Goal: Find specific page/section: Find specific page/section

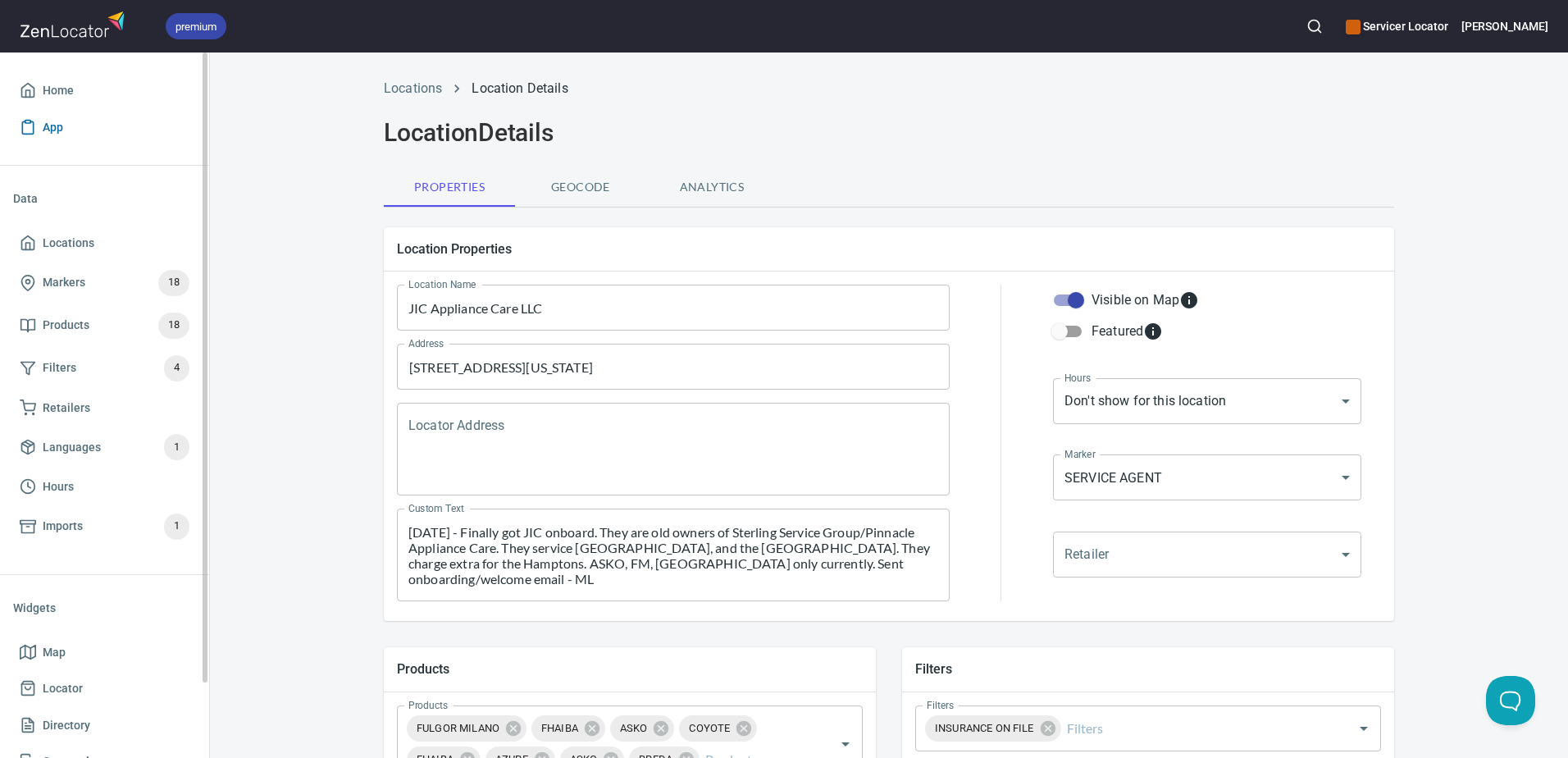
drag, startPoint x: 40, startPoint y: 93, endPoint x: 194, endPoint y: 138, distance: 160.4
click at [40, 93] on span "Home" at bounding box center [105, 90] width 170 height 21
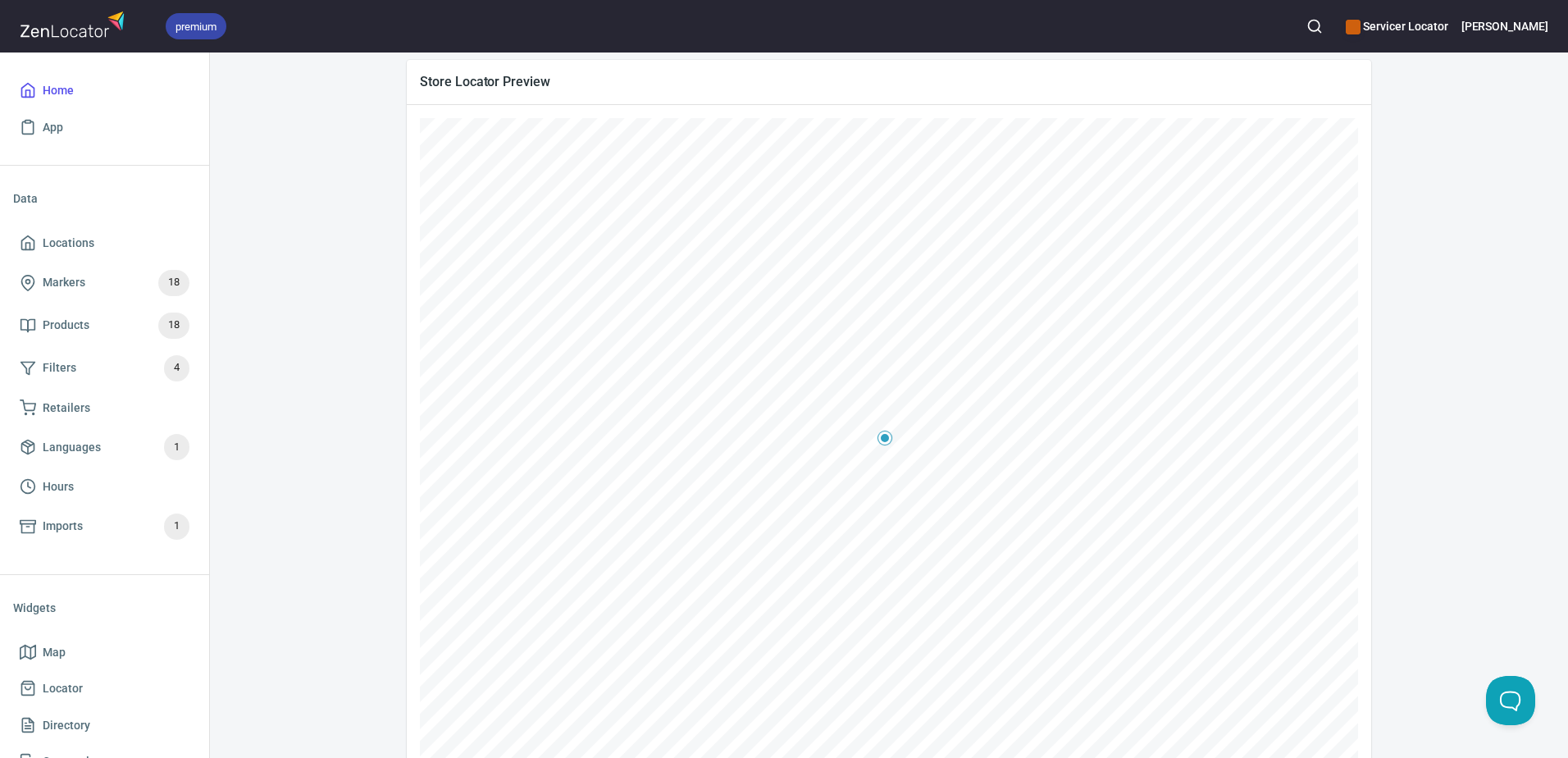
scroll to position [267, 0]
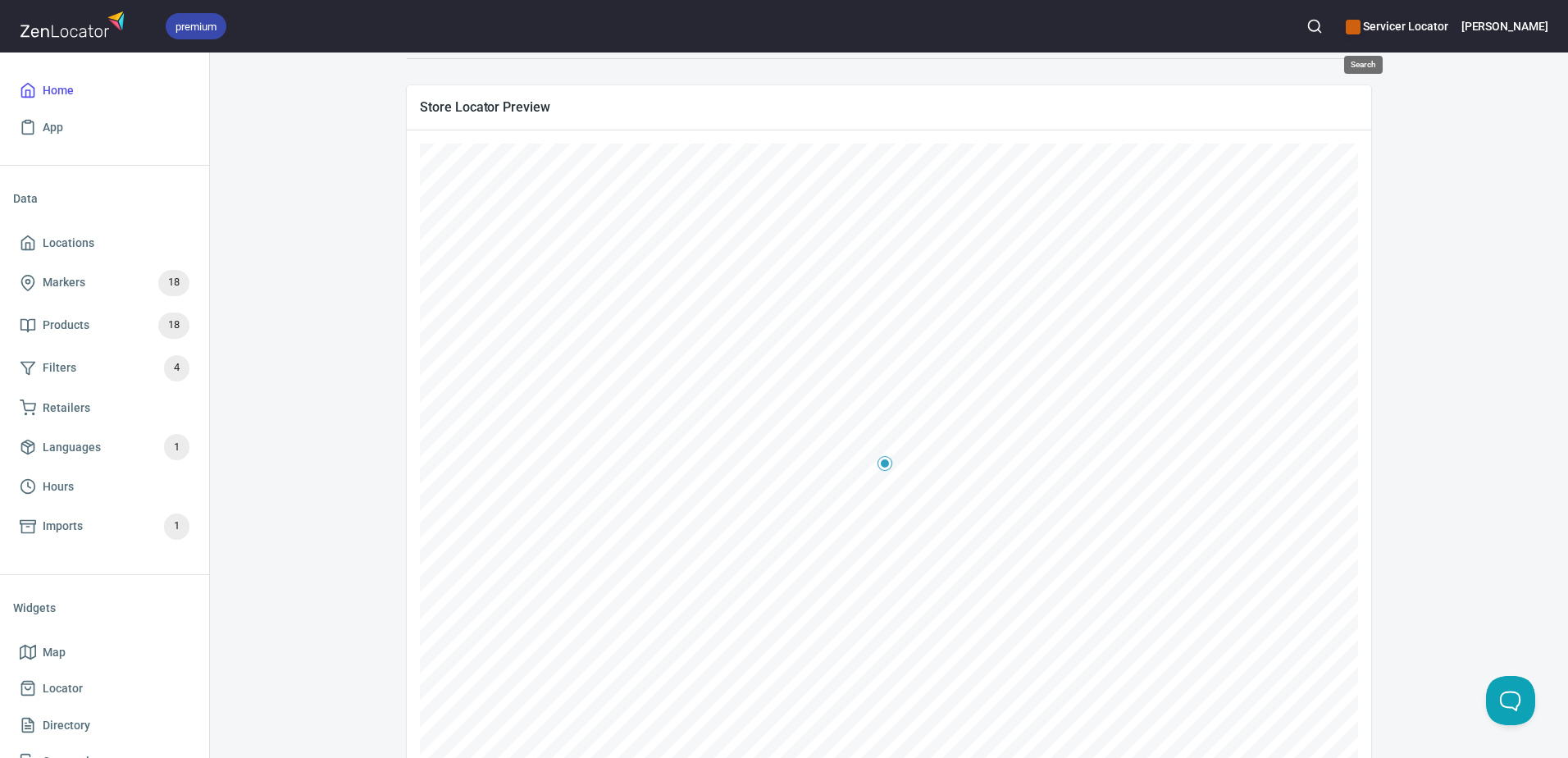
click at [1319, 26] on circle "button" at bounding box center [1314, 26] width 11 height 11
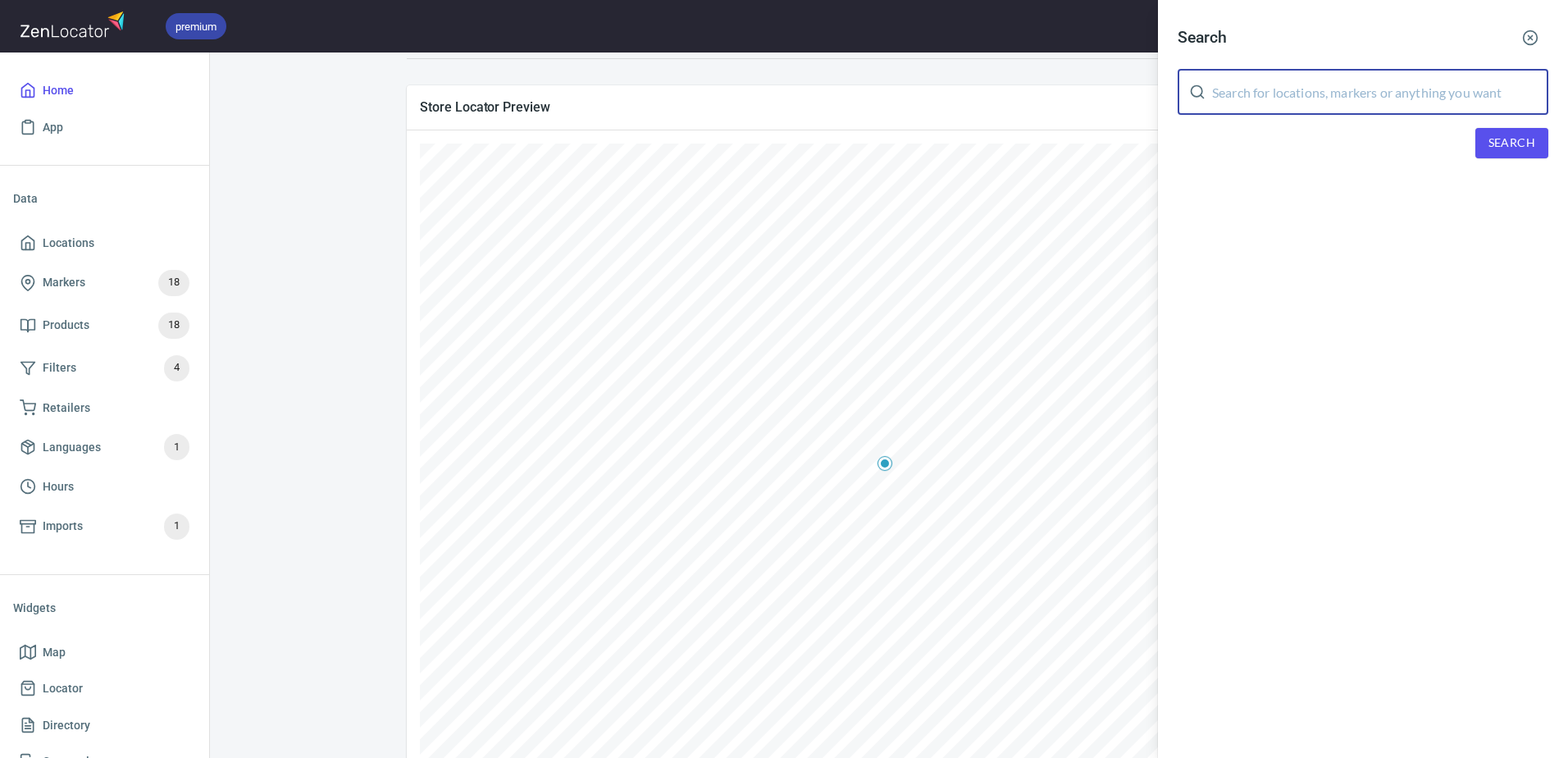
click at [1243, 105] on input "text" at bounding box center [1379, 91] width 336 height 46
click at [1513, 145] on span "Search" at bounding box center [1512, 142] width 47 height 21
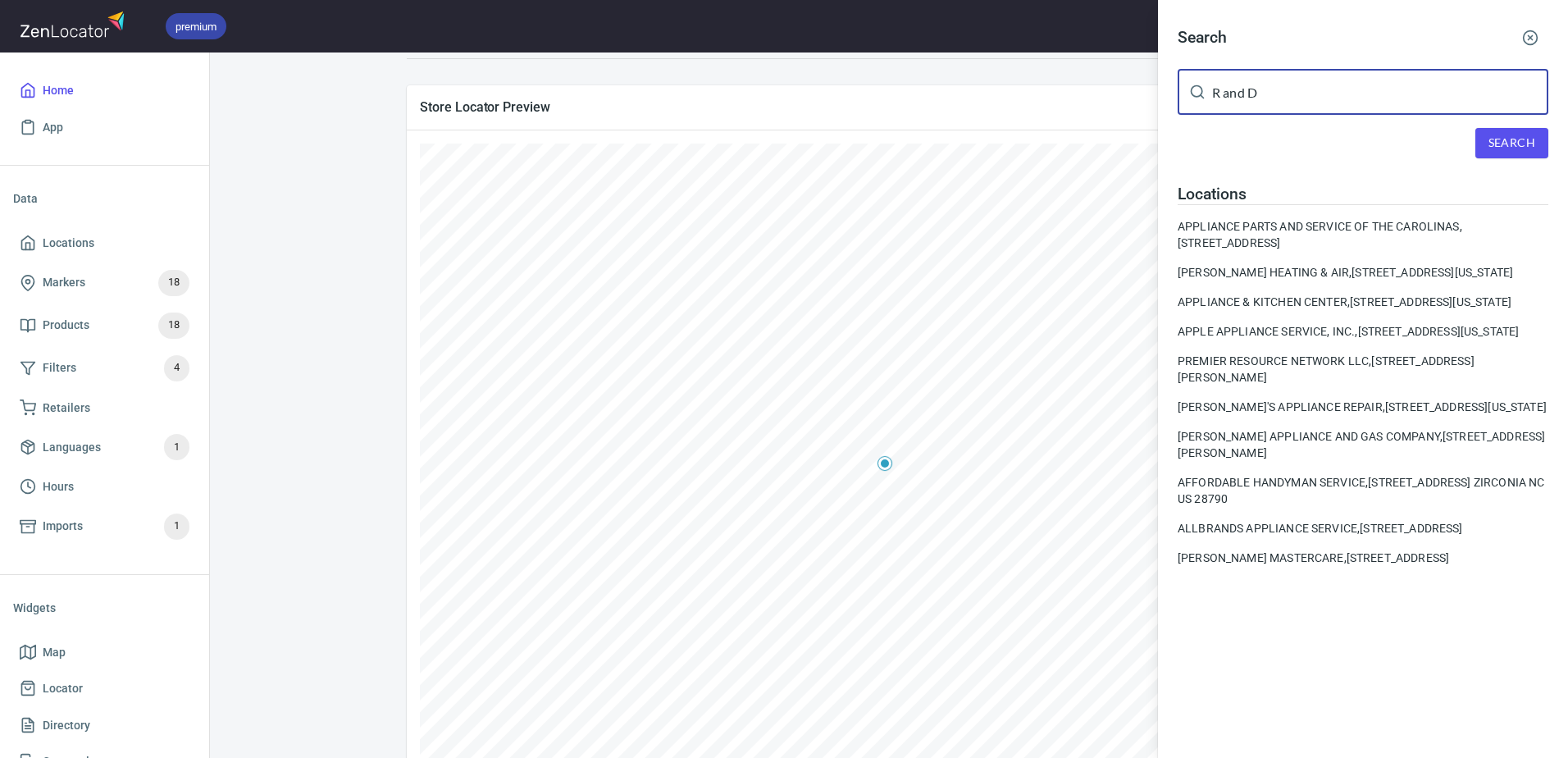
drag, startPoint x: 1244, startPoint y: 96, endPoint x: 1221, endPoint y: 94, distance: 23.1
click at [1221, 94] on input "R and D" at bounding box center [1379, 91] width 336 height 46
click at [1221, 94] on input "R& D" at bounding box center [1379, 91] width 336 height 46
click at [1275, 97] on input "R & D" at bounding box center [1379, 91] width 336 height 46
click at [1238, 95] on input "R & D" at bounding box center [1379, 91] width 336 height 46
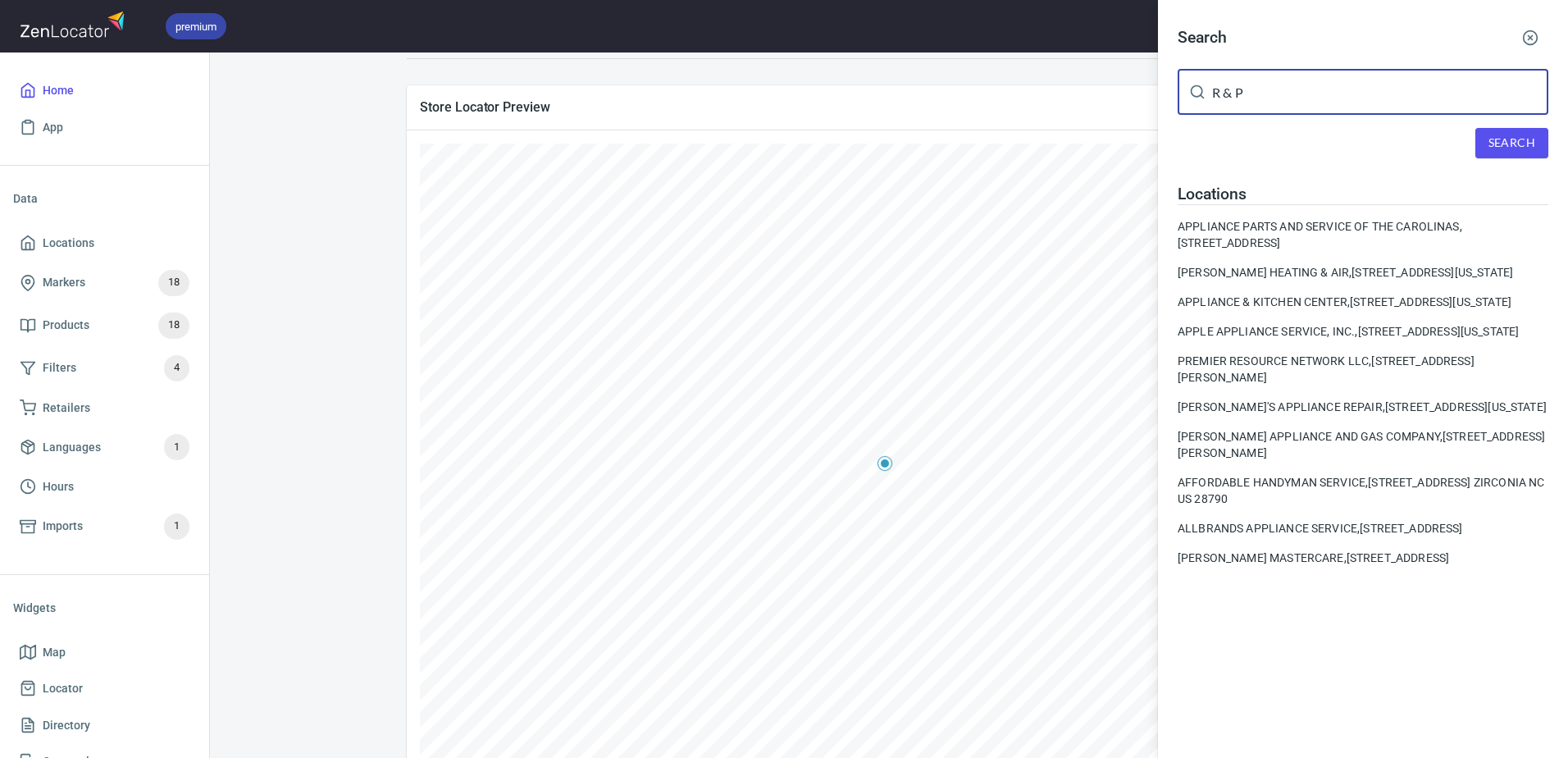
click at [1510, 141] on span "Search" at bounding box center [1512, 142] width 47 height 21
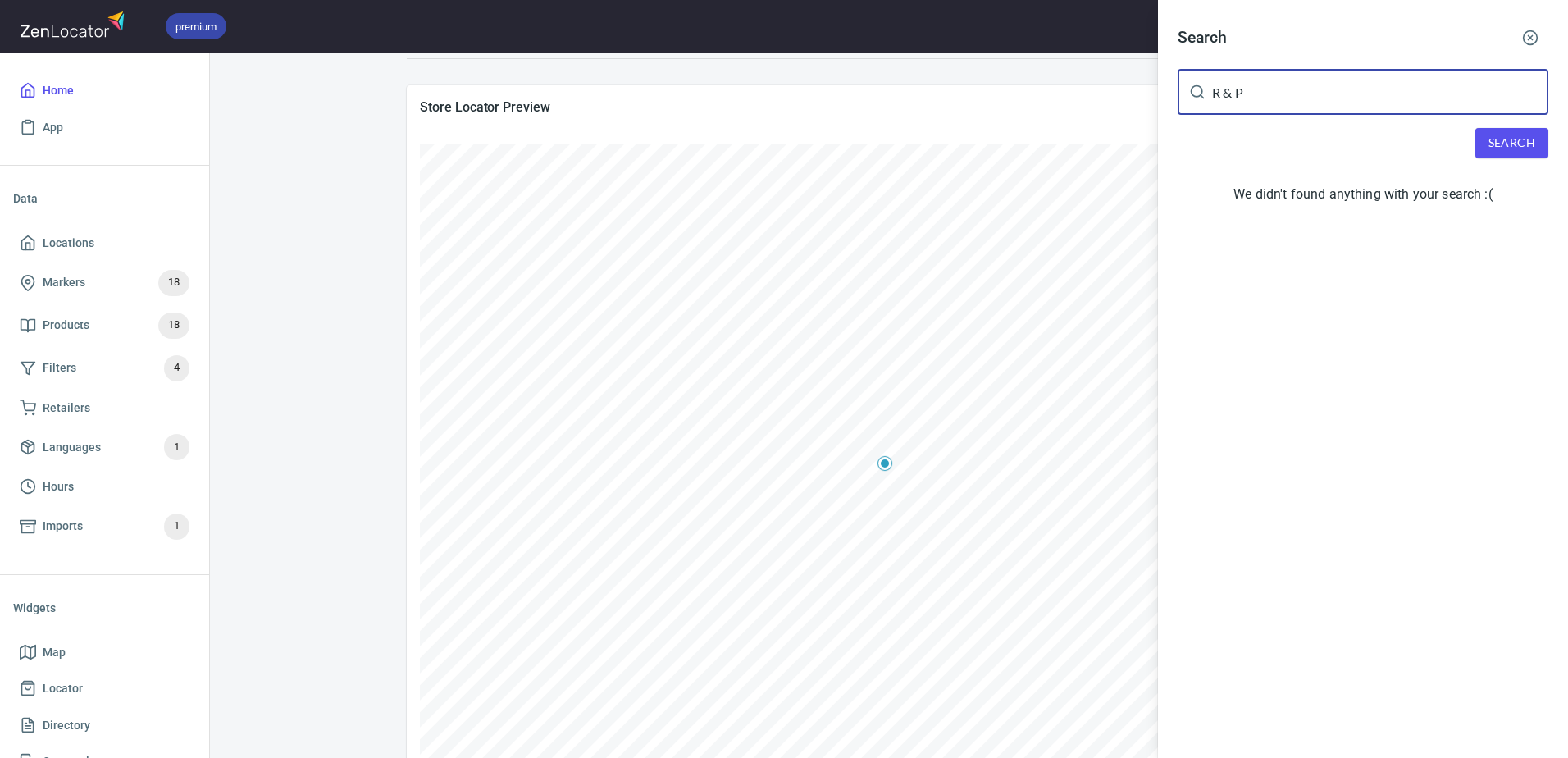
click at [1222, 91] on input "R & P" at bounding box center [1379, 91] width 336 height 46
click at [1522, 125] on div "Search R and P ​ Search We didn't found anything with your search :(" at bounding box center [1363, 118] width 410 height 237
click at [1527, 134] on span "Search" at bounding box center [1512, 142] width 47 height 21
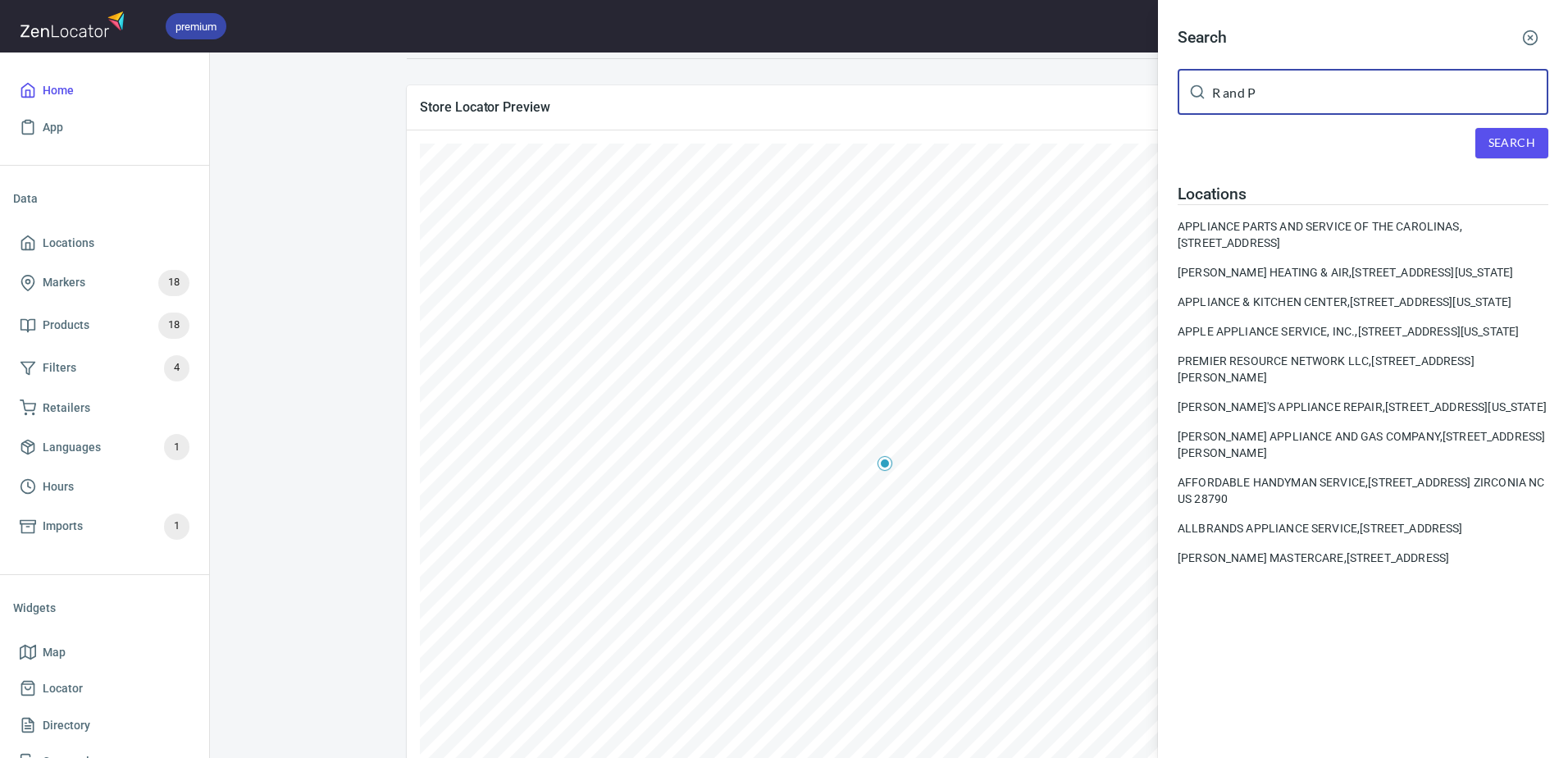
drag, startPoint x: 1298, startPoint y: 82, endPoint x: 1128, endPoint y: 82, distance: 170.0
click at [1128, 82] on div "Search R and P ​ Search Locations APPLIANCE PARTS AND SERVICE OF THE CAROLINAS,…" at bounding box center [784, 379] width 1568 height 758
click at [1499, 149] on span "Search" at bounding box center [1512, 142] width 47 height 21
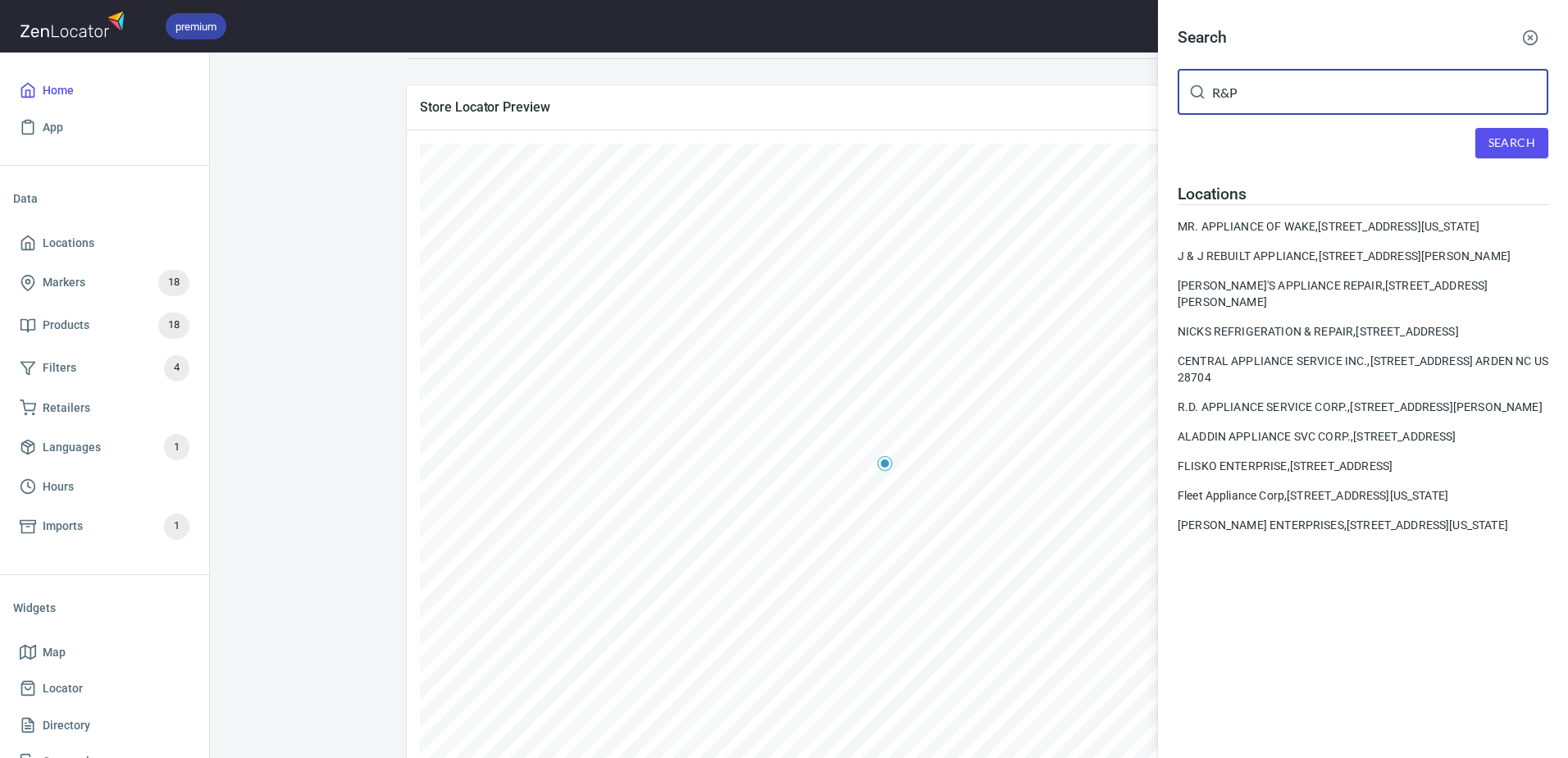
click at [1286, 101] on input "R&P" at bounding box center [1379, 91] width 336 height 46
click at [1496, 144] on span "Search" at bounding box center [1512, 142] width 47 height 21
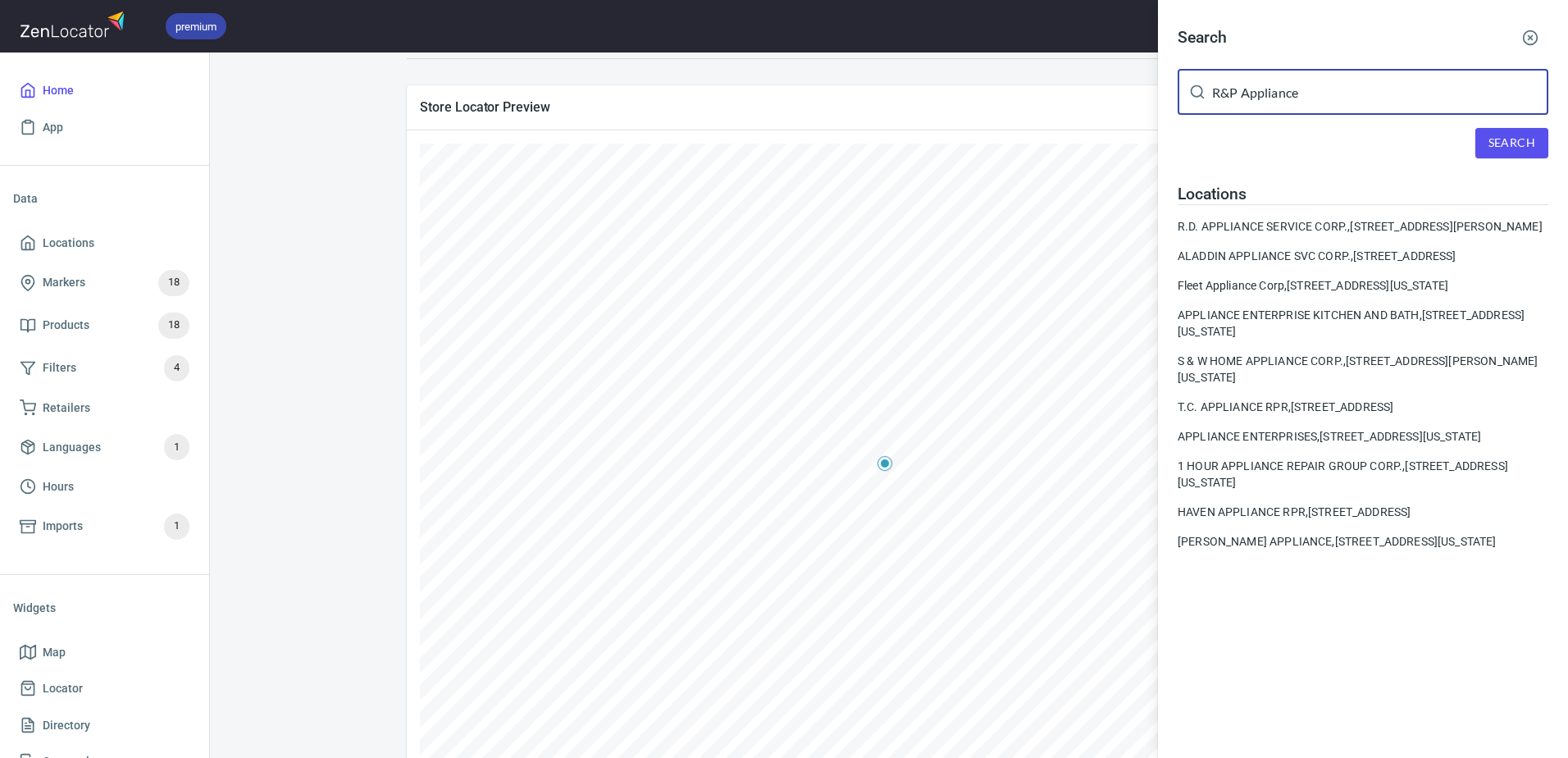
click at [1228, 95] on input "R&P Appliance" at bounding box center [1379, 91] width 336 height 46
click at [1521, 136] on span "Search" at bounding box center [1512, 142] width 47 height 21
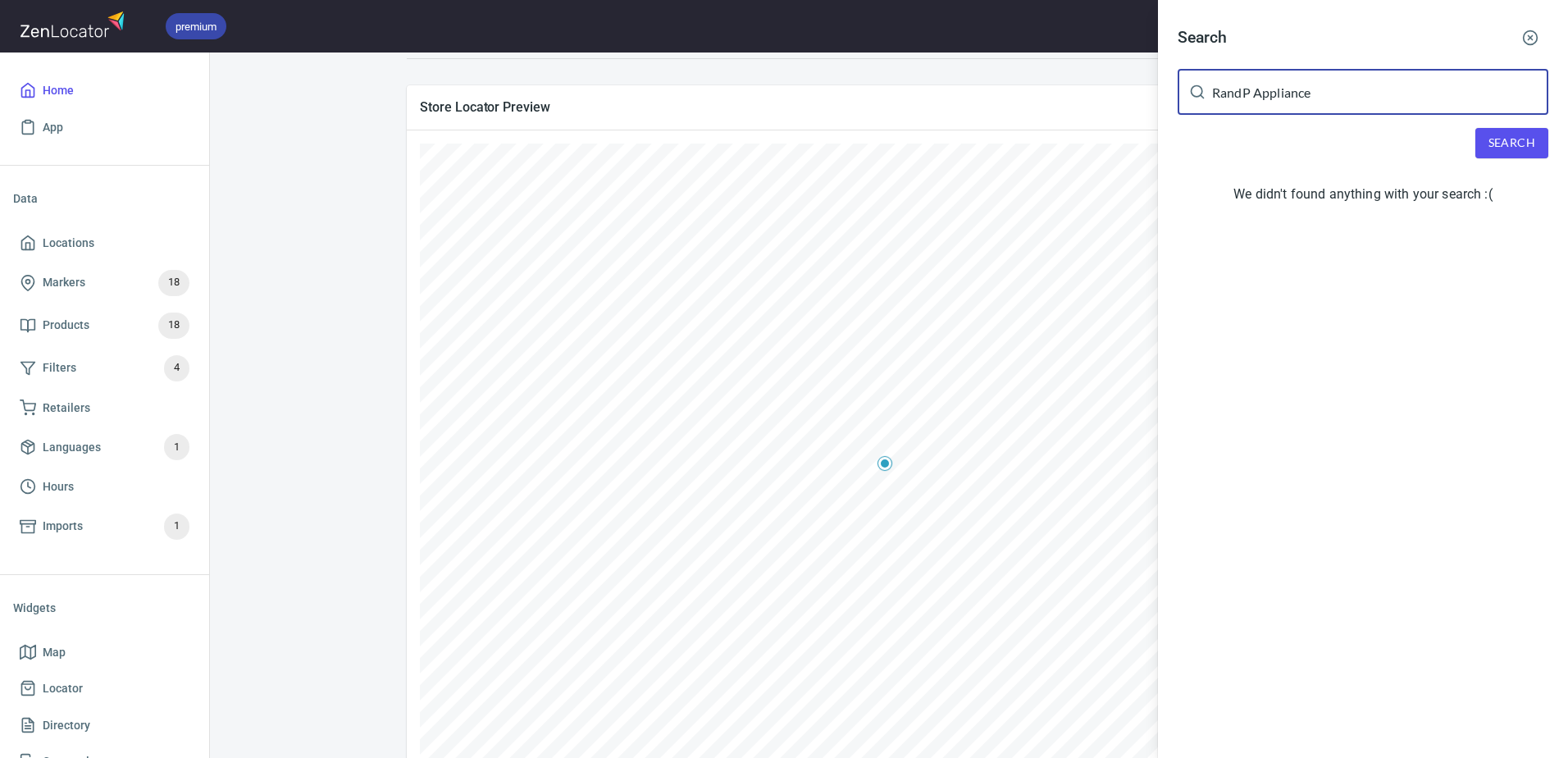
drag, startPoint x: 1240, startPoint y: 98, endPoint x: 1222, endPoint y: 100, distance: 18.1
click at [1222, 100] on input "RandP Appliance" at bounding box center [1379, 91] width 336 height 46
click at [1549, 139] on div "Search R P Appliance ​ Search We didn't found anything with your search :(" at bounding box center [1363, 118] width 410 height 237
click at [1516, 149] on span "Search" at bounding box center [1512, 142] width 47 height 21
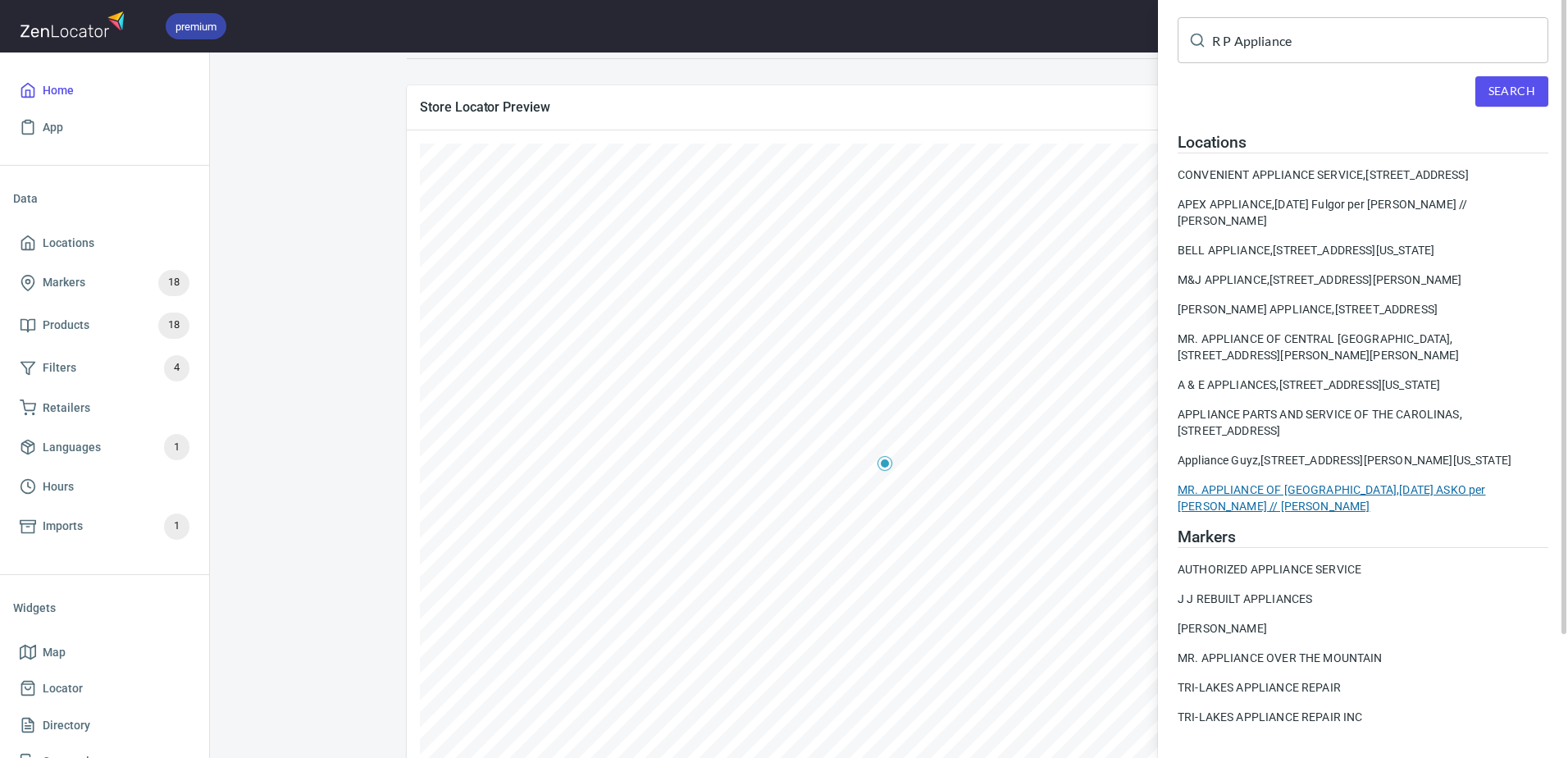
scroll to position [0, 0]
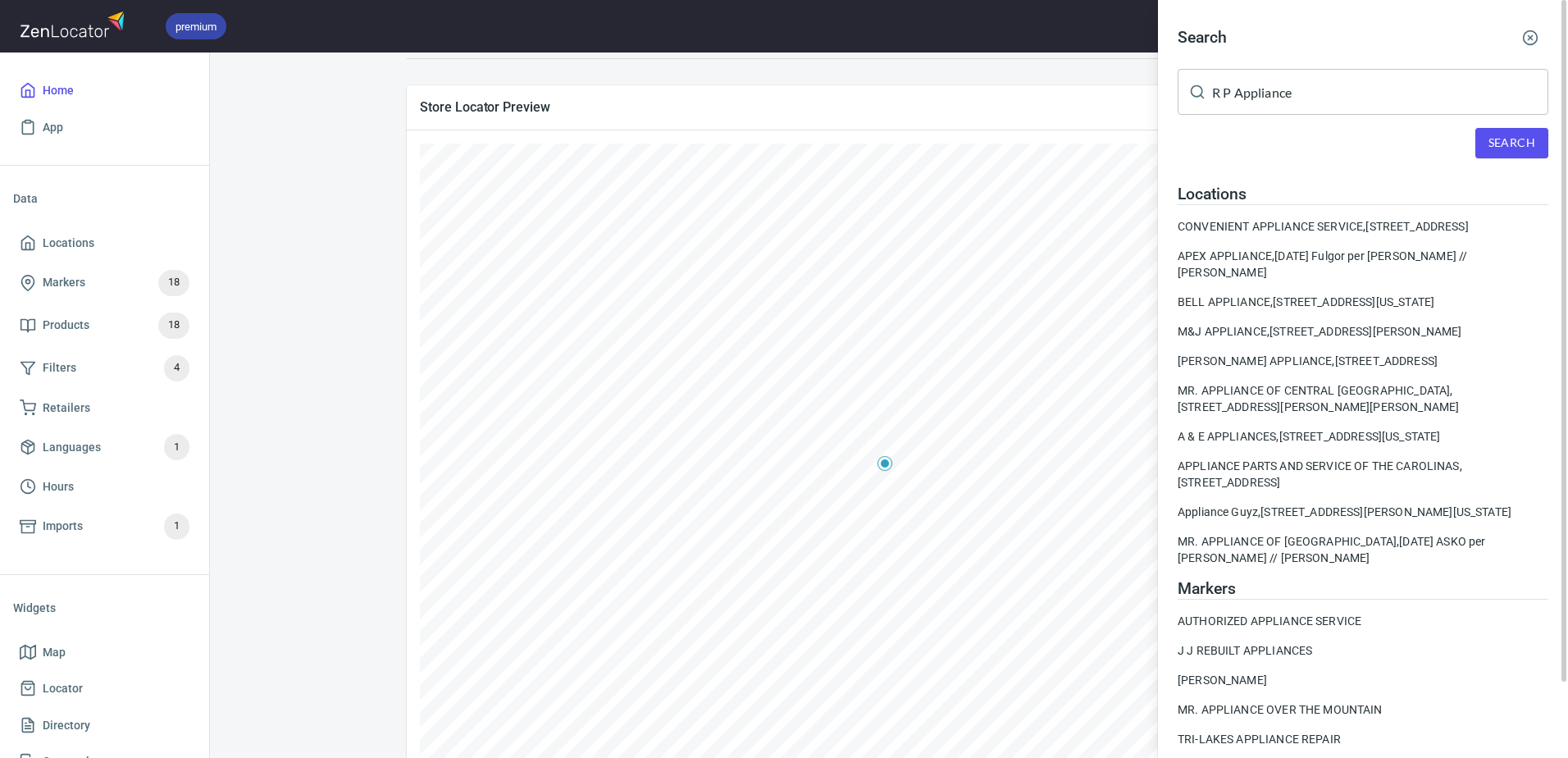
drag, startPoint x: 1218, startPoint y: 90, endPoint x: 1233, endPoint y: 99, distance: 17.5
click at [1218, 90] on input "R P Appliance" at bounding box center [1379, 91] width 336 height 46
drag, startPoint x: 1287, startPoint y: 89, endPoint x: 1177, endPoint y: 89, distance: 110.0
click at [1199, 87] on div "R P Appliance ​" at bounding box center [1363, 91] width 371 height 46
drag, startPoint x: 1332, startPoint y: 97, endPoint x: 1176, endPoint y: 89, distance: 156.2
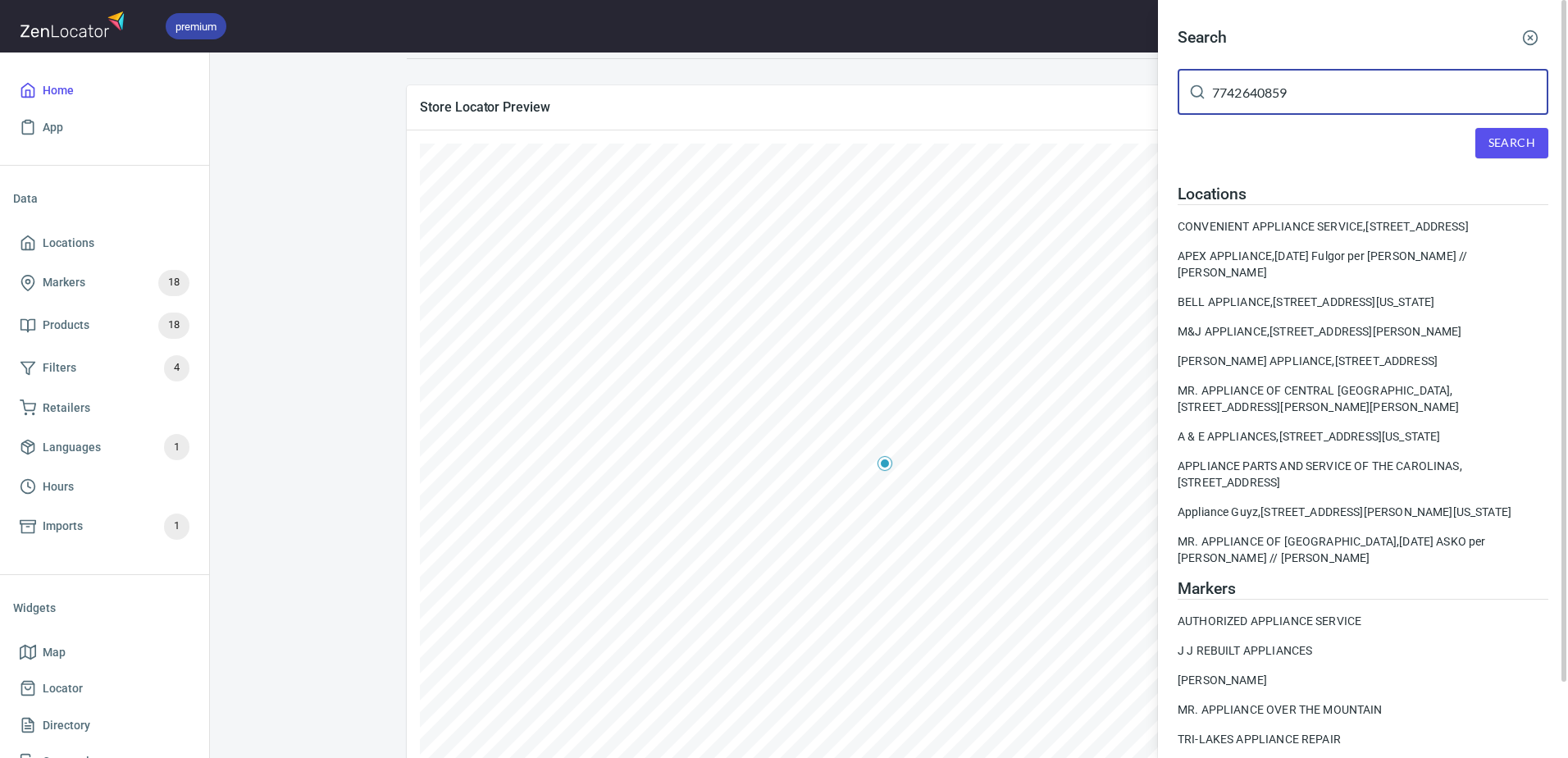
click at [1176, 89] on div "Search 7742640859 ​ Search Locations CONVENIENT APPLIANCE SERVICE, [STREET_ADDR…" at bounding box center [1363, 405] width 410 height 810
type input "7742640859"
drag, startPoint x: 1505, startPoint y: 139, endPoint x: 1495, endPoint y: 142, distance: 10.4
click at [1505, 140] on span "Search" at bounding box center [1512, 142] width 47 height 21
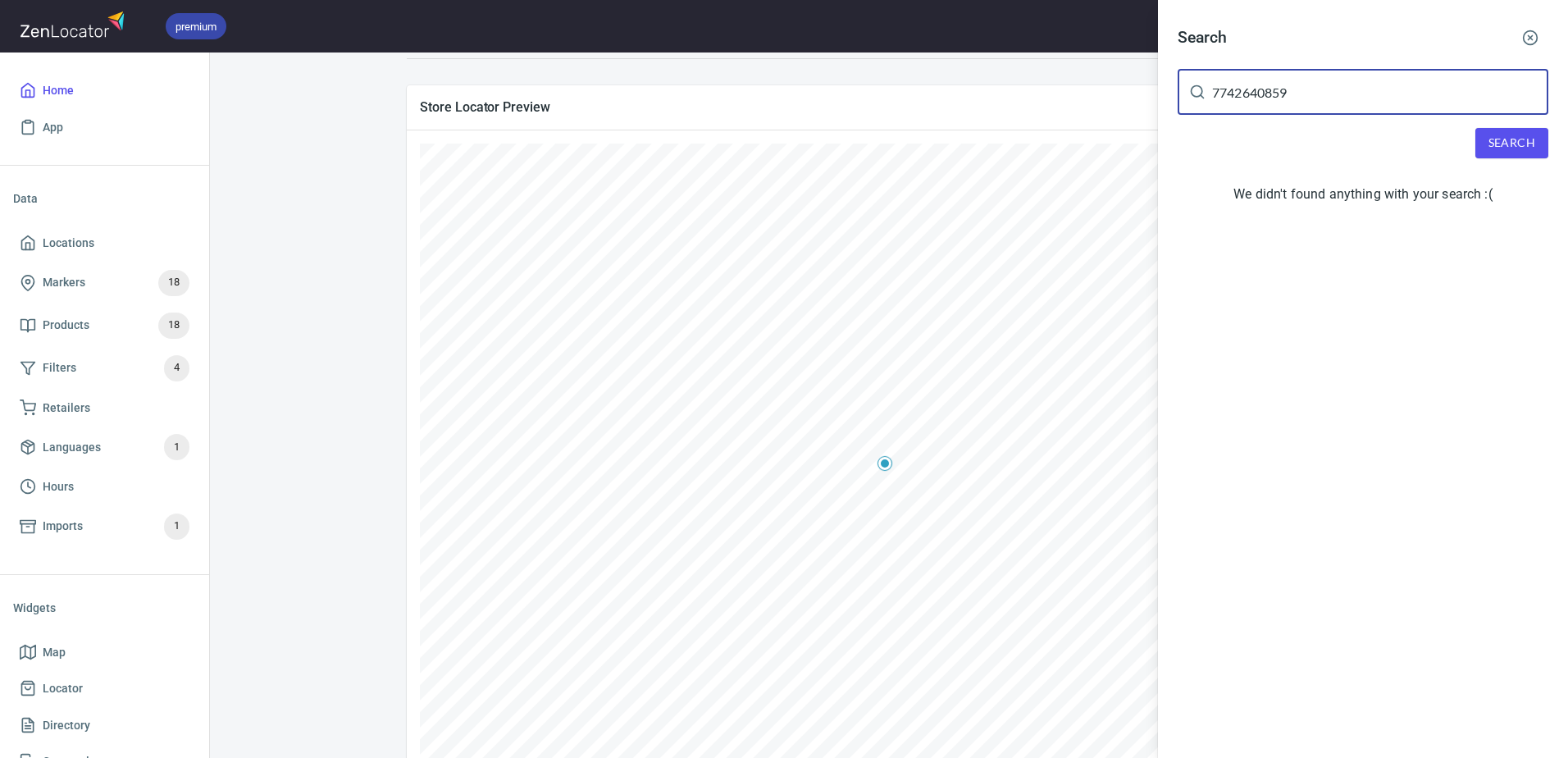
click at [1442, 76] on input "7742640859" at bounding box center [1379, 91] width 336 height 46
drag, startPoint x: 1436, startPoint y: 86, endPoint x: 1175, endPoint y: 79, distance: 261.1
click at [1175, 79] on div "Search 7742640859 ​ Search We didn't found anything with your search :(" at bounding box center [1363, 118] width 410 height 237
click at [1288, 99] on input "text" at bounding box center [1379, 91] width 336 height 46
paste input "randpappliance"
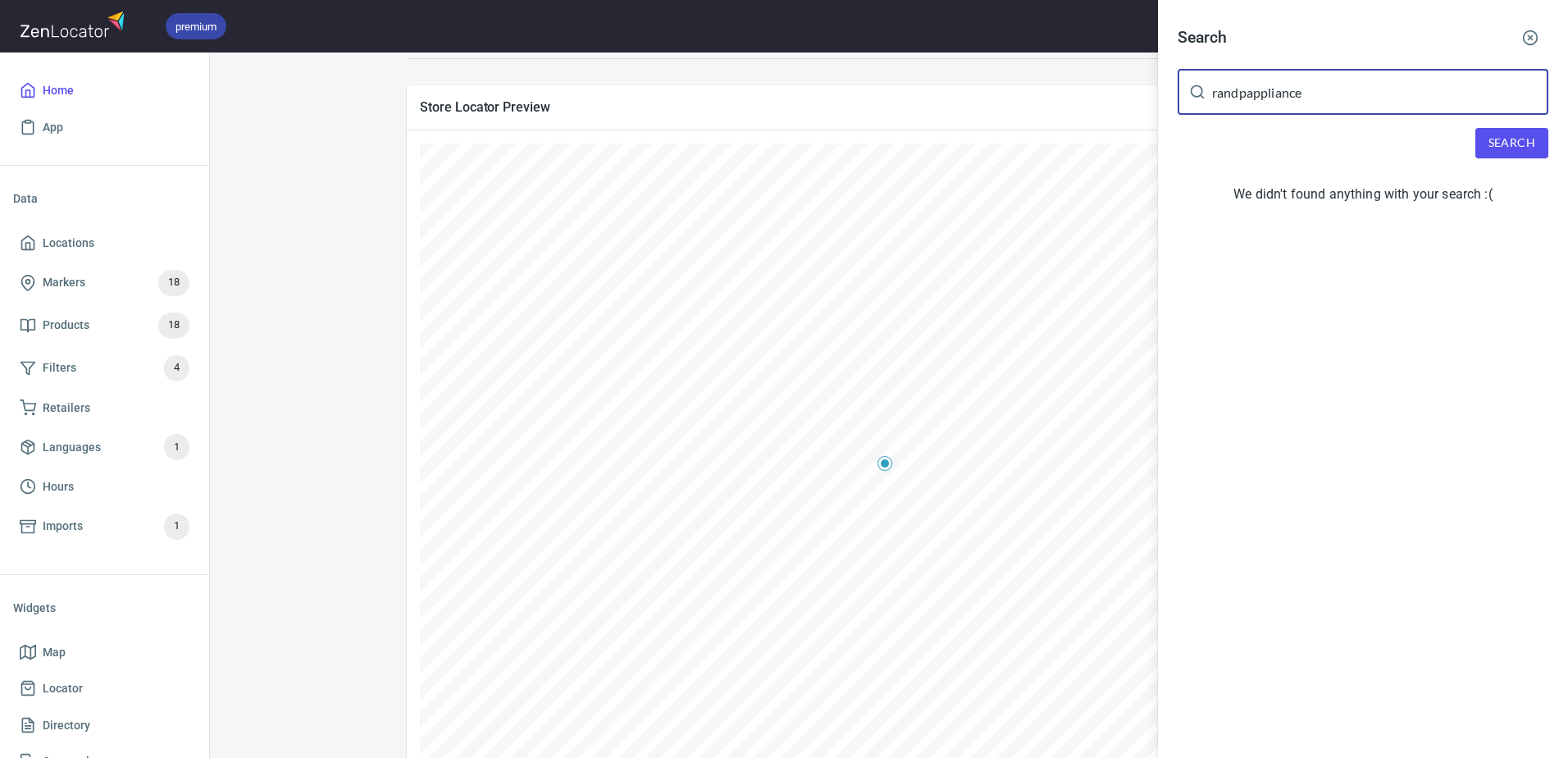
click at [1519, 134] on span "Search" at bounding box center [1512, 142] width 47 height 21
drag, startPoint x: 1375, startPoint y: 89, endPoint x: 1254, endPoint y: 86, distance: 121.0
click at [1254, 86] on input "randpappliance" at bounding box center [1379, 91] width 336 height 46
click at [1247, 99] on input "randpappliance" at bounding box center [1379, 91] width 336 height 46
click at [1513, 137] on span "Search" at bounding box center [1512, 142] width 47 height 21
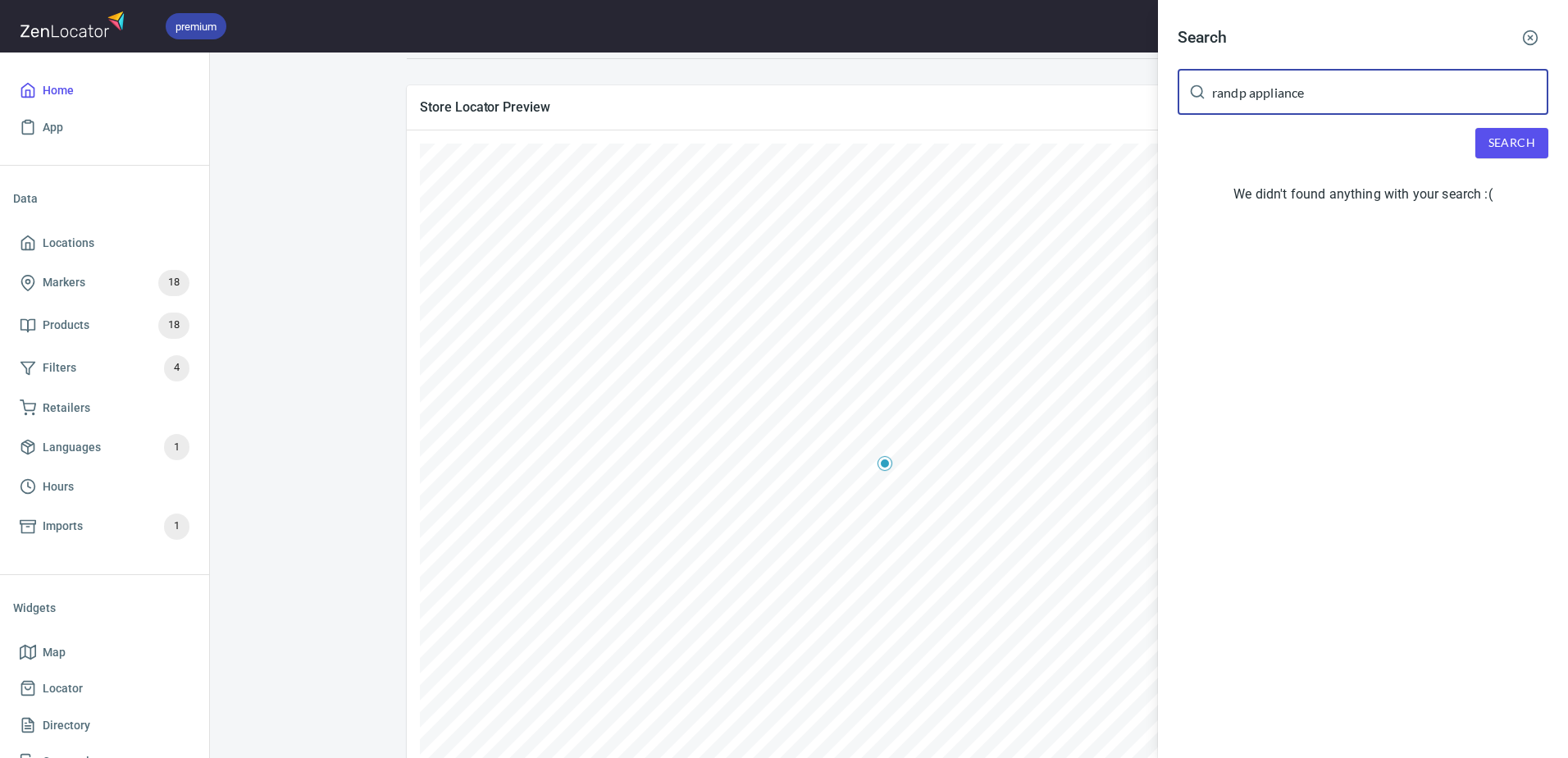
click at [1236, 98] on input "randp appliance" at bounding box center [1379, 91] width 336 height 46
click at [1238, 98] on input "randp appliance" at bounding box center [1379, 91] width 336 height 46
drag, startPoint x: 1238, startPoint y: 98, endPoint x: 1217, endPoint y: 97, distance: 21.0
click at [1217, 97] on input "randp appliance" at bounding box center [1379, 91] width 336 height 46
click at [1519, 141] on span "Search" at bounding box center [1512, 142] width 47 height 21
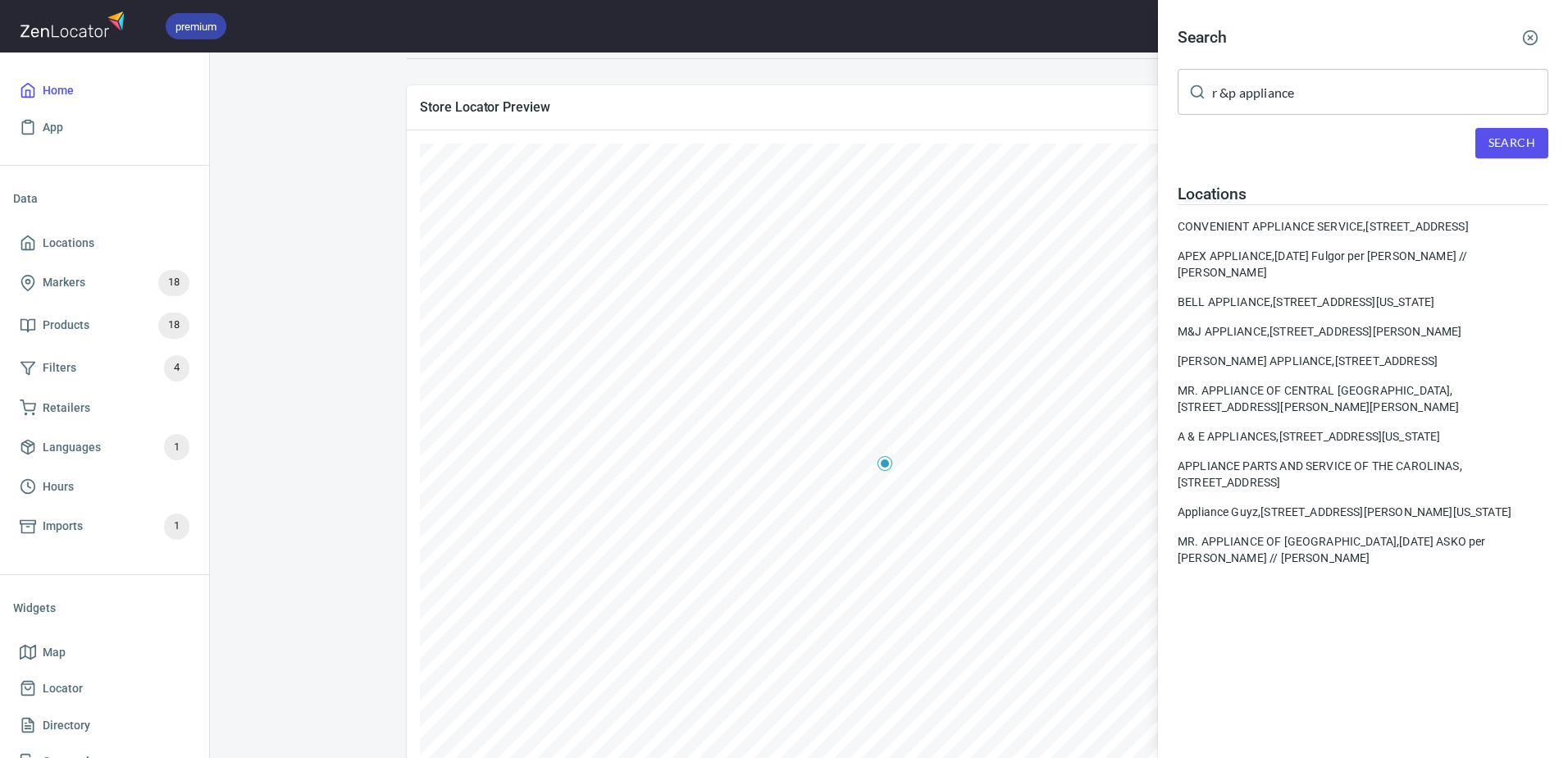
click at [1223, 92] on input "r &p appliance" at bounding box center [1379, 91] width 336 height 46
click at [1529, 141] on span "Search" at bounding box center [1512, 142] width 47 height 21
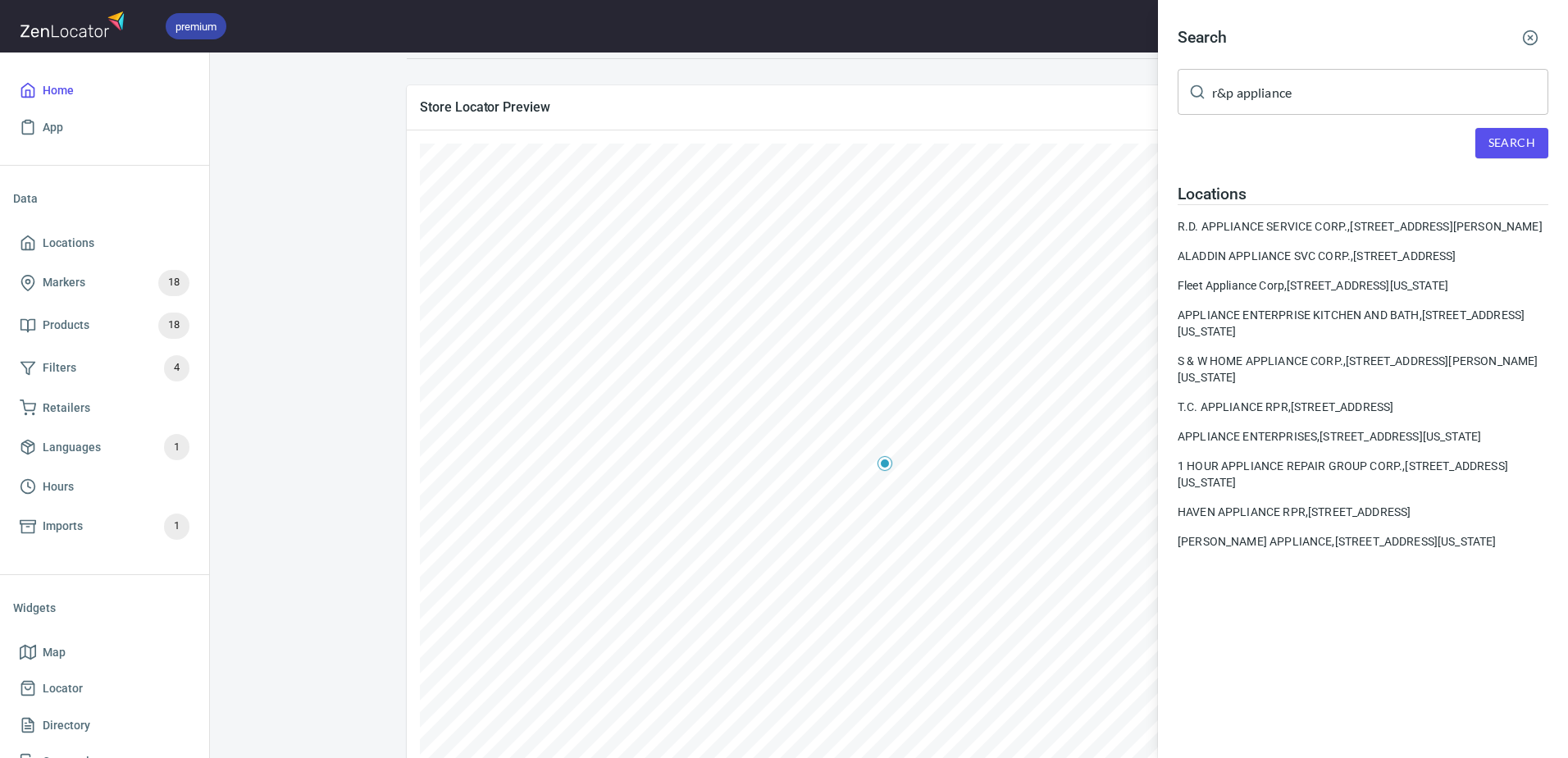
click at [1217, 95] on input "r&p appliance" at bounding box center [1379, 91] width 336 height 46
click at [1230, 95] on input "r &p appliance" at bounding box center [1379, 91] width 336 height 46
type input "r & p appliance"
click at [1515, 132] on button "Search" at bounding box center [1511, 143] width 73 height 30
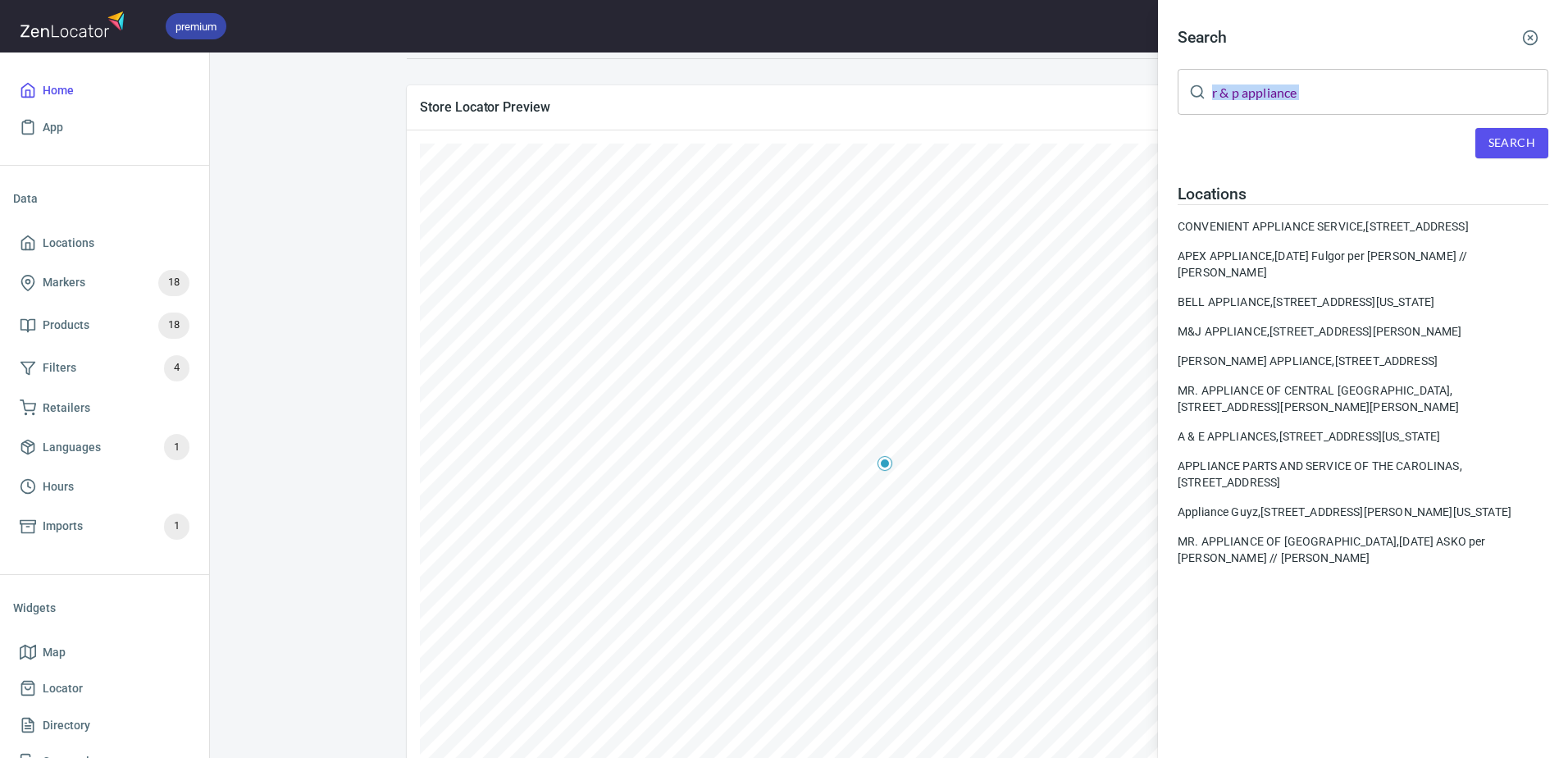
drag, startPoint x: 1289, startPoint y: 117, endPoint x: 1238, endPoint y: 108, distance: 51.8
click at [1238, 108] on div "Search r & p appliance ​ Search Locations CONVENIENT APPLIANCE SERVICE, [STREET…" at bounding box center [1363, 299] width 410 height 599
drag, startPoint x: 1336, startPoint y: 92, endPoint x: 1066, endPoint y: 130, distance: 272.7
click at [1206, 91] on div "r & p appliance ​" at bounding box center [1363, 91] width 371 height 46
drag, startPoint x: 589, startPoint y: 168, endPoint x: 570, endPoint y: 177, distance: 21.0
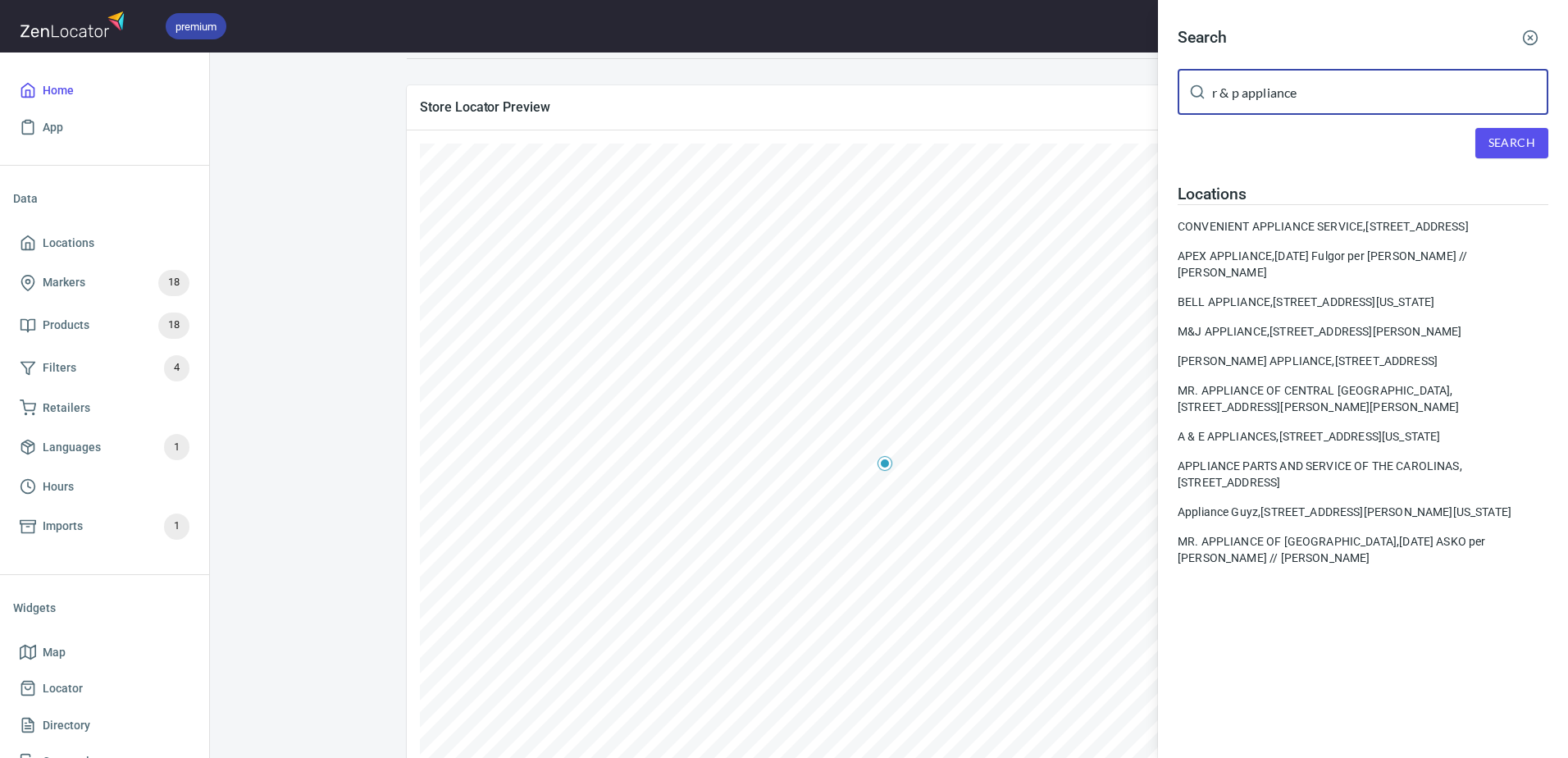
click at [589, 167] on div at bounding box center [784, 379] width 1568 height 758
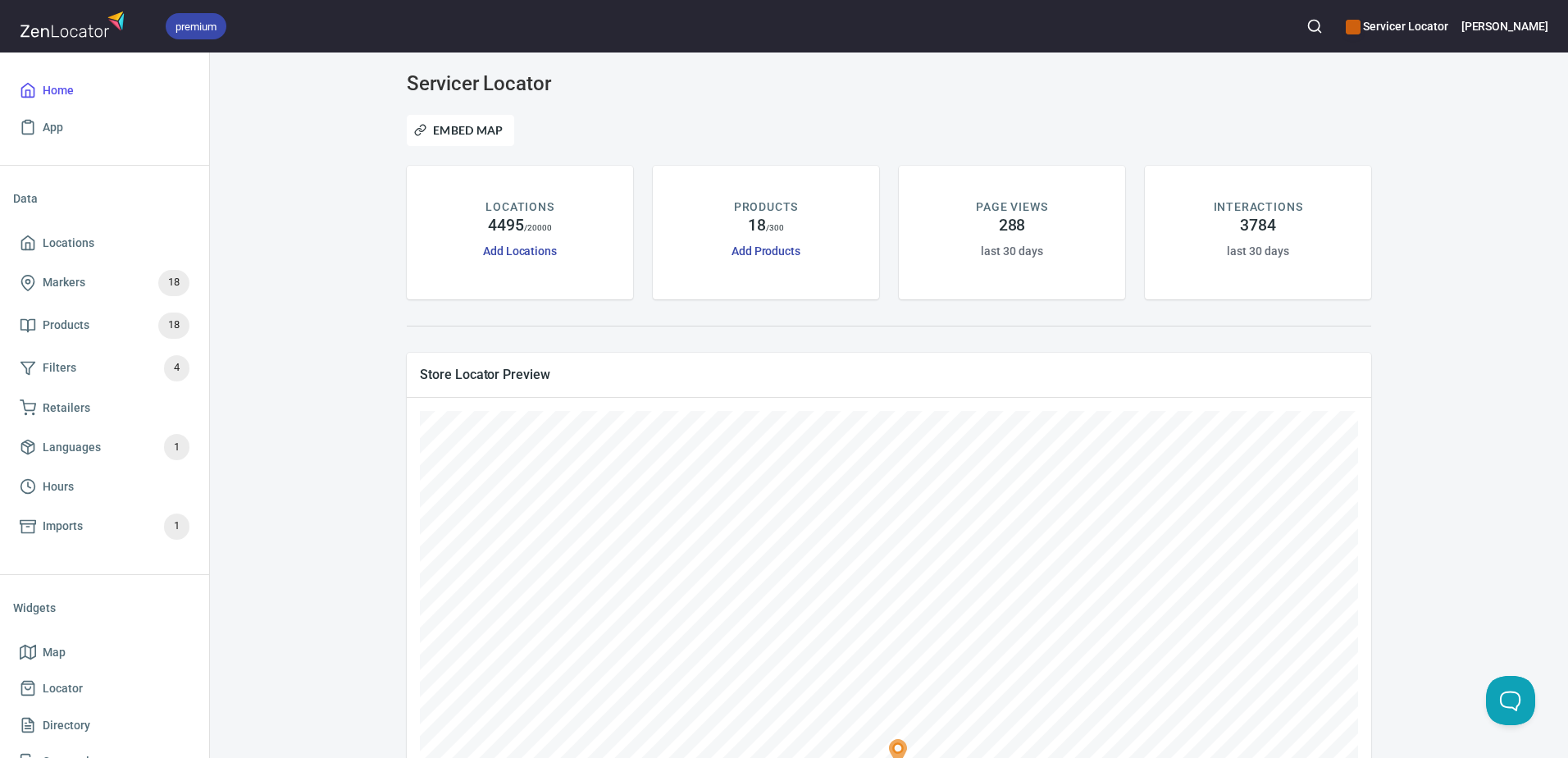
click at [1341, 21] on div "premium Servicer Locator [PERSON_NAME]" at bounding box center [784, 26] width 1568 height 53
click at [1323, 26] on icon "button" at bounding box center [1315, 26] width 16 height 16
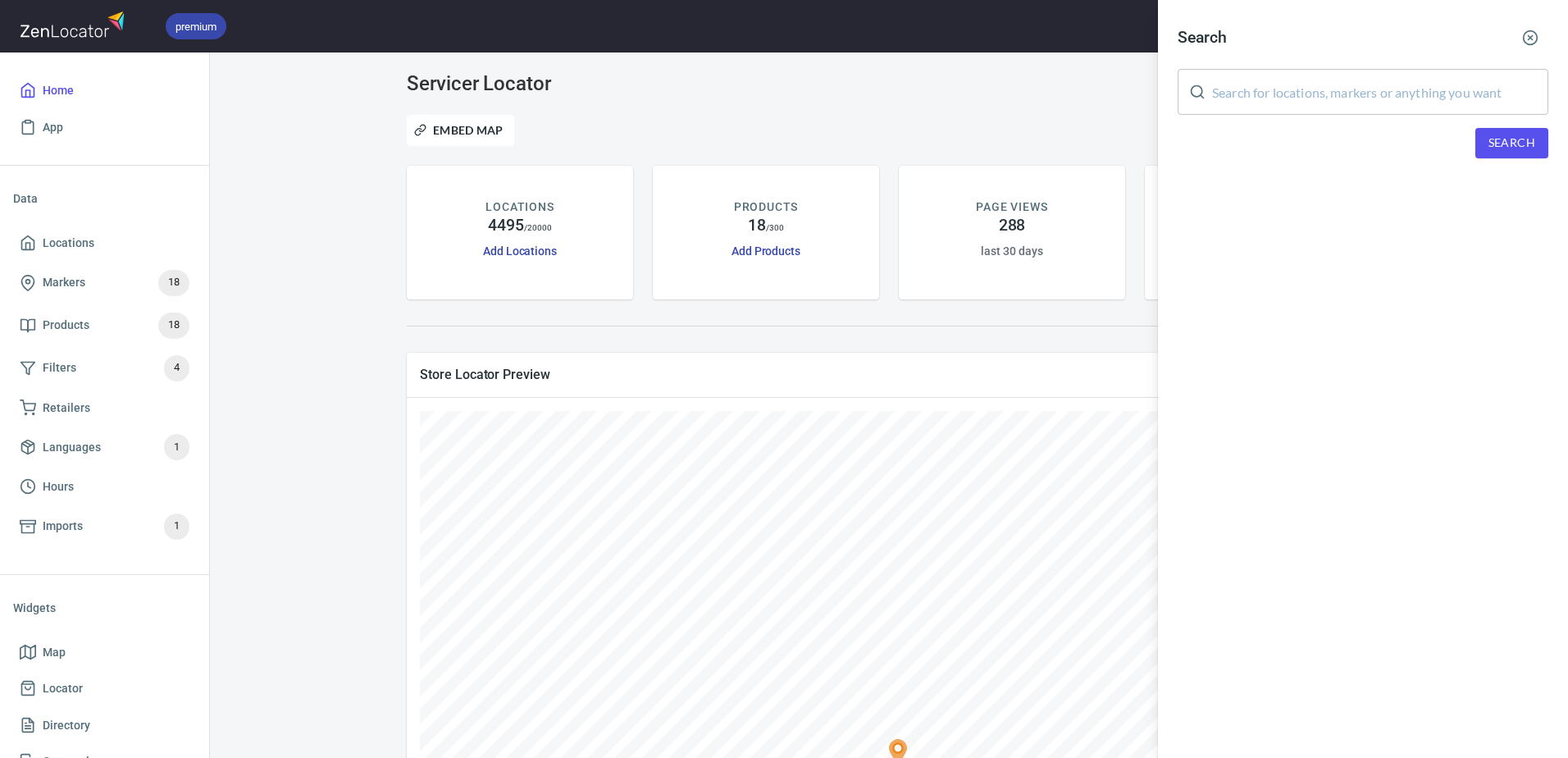
click at [1335, 108] on input "text" at bounding box center [1379, 91] width 336 height 46
paste input "R&P Appliance Services"
type input "R&P Appliance Services"
click at [1520, 143] on span "Search" at bounding box center [1512, 142] width 47 height 21
click at [1345, 90] on input "R&P Appliance Services" at bounding box center [1379, 91] width 336 height 46
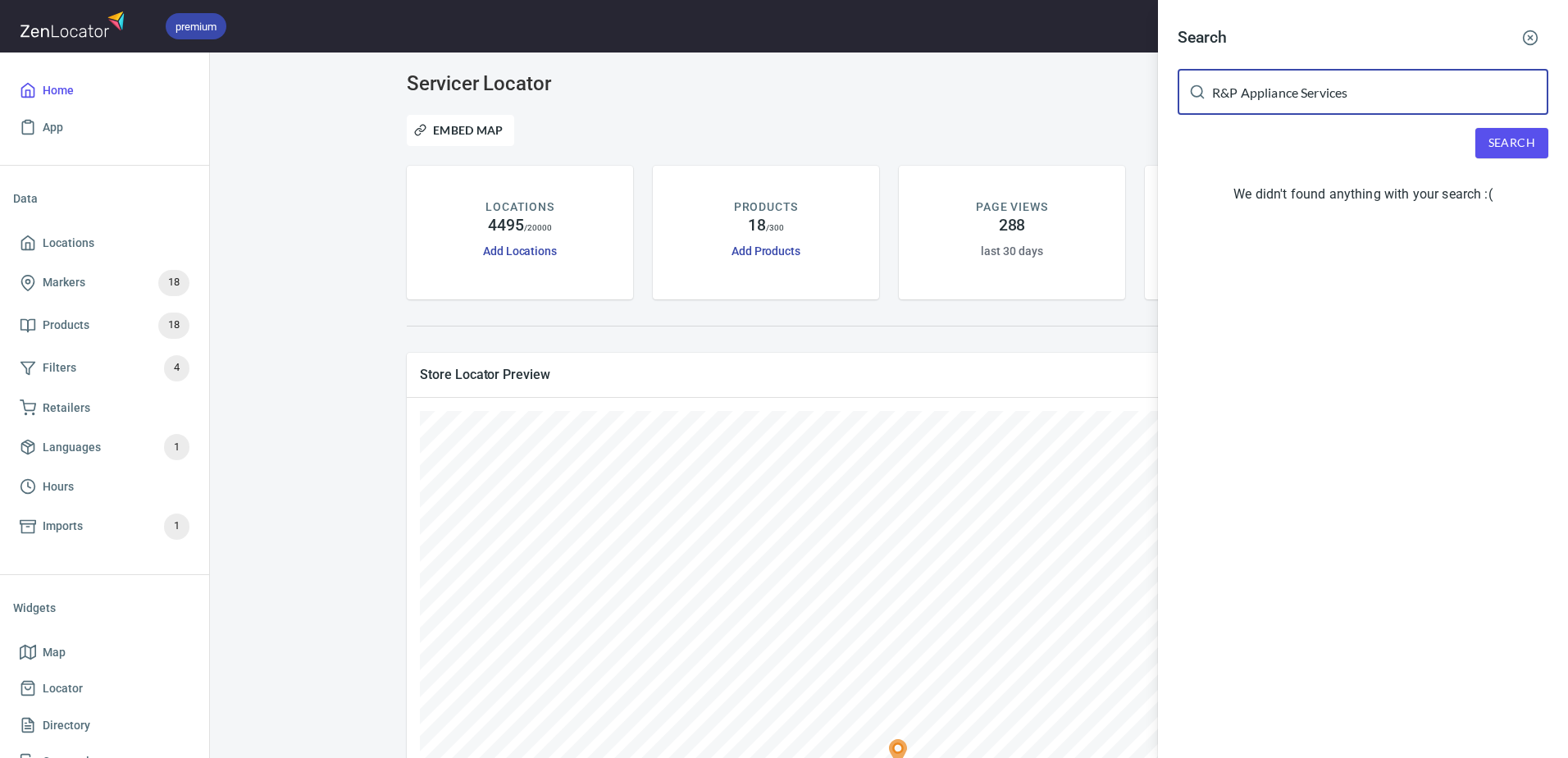
drag, startPoint x: 1382, startPoint y: 92, endPoint x: 1195, endPoint y: 80, distance: 187.4
click at [1195, 80] on div "R&P Appliance Services ​" at bounding box center [1363, 91] width 371 height 46
click at [592, 555] on div at bounding box center [784, 379] width 1568 height 758
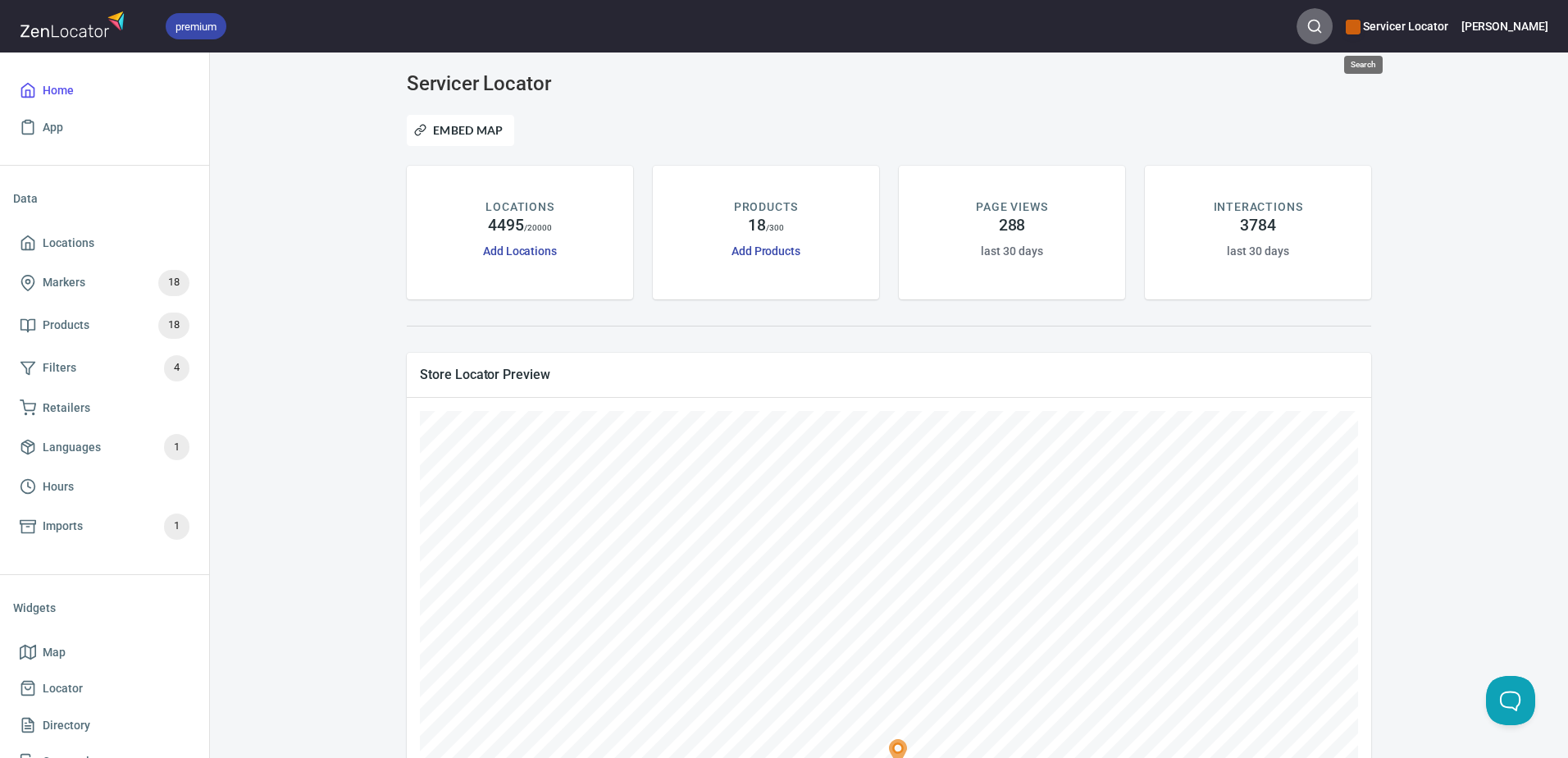
click at [1332, 36] on button "button" at bounding box center [1315, 26] width 36 height 36
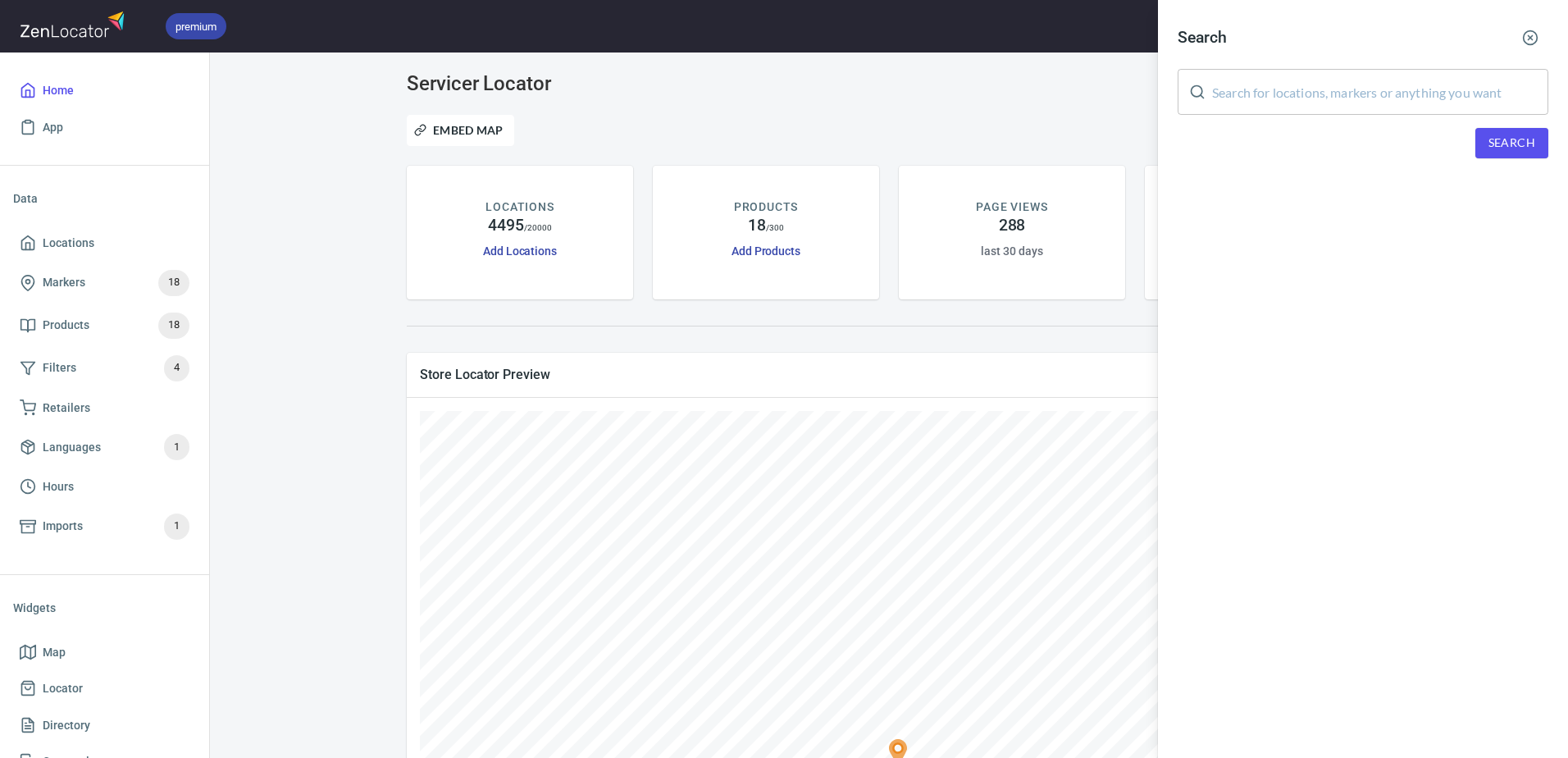
click at [1362, 82] on input "text" at bounding box center [1379, 91] width 336 height 46
paste input "[STREET_ADDRESS][PERSON_NAME]"
type input "[STREET_ADDRESS][PERSON_NAME]"
click at [1481, 139] on button "Search" at bounding box center [1511, 143] width 73 height 30
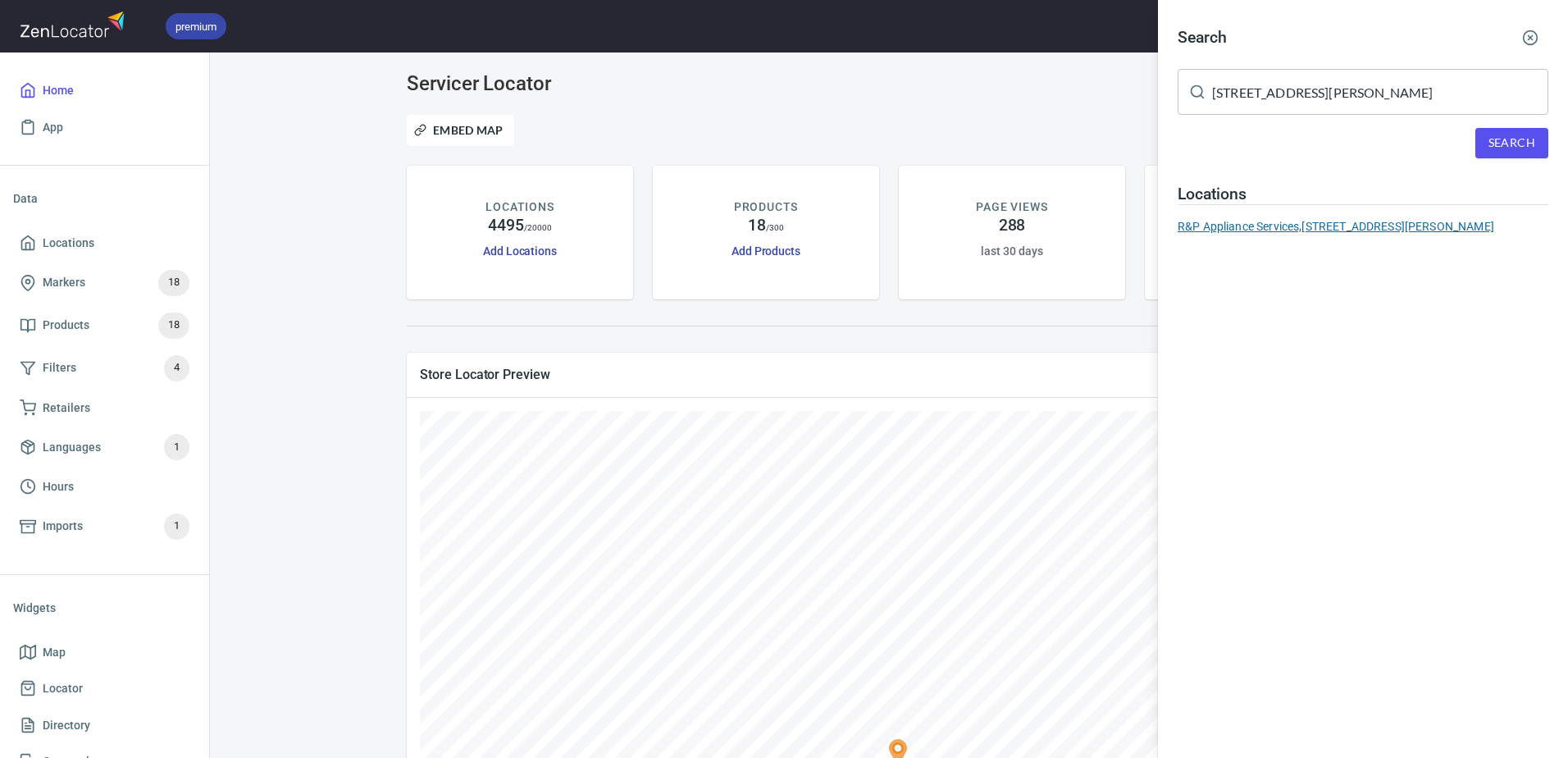
click at [1367, 228] on div "R&P Appliance Services, [STREET_ADDRESS][PERSON_NAME]" at bounding box center [1363, 227] width 371 height 16
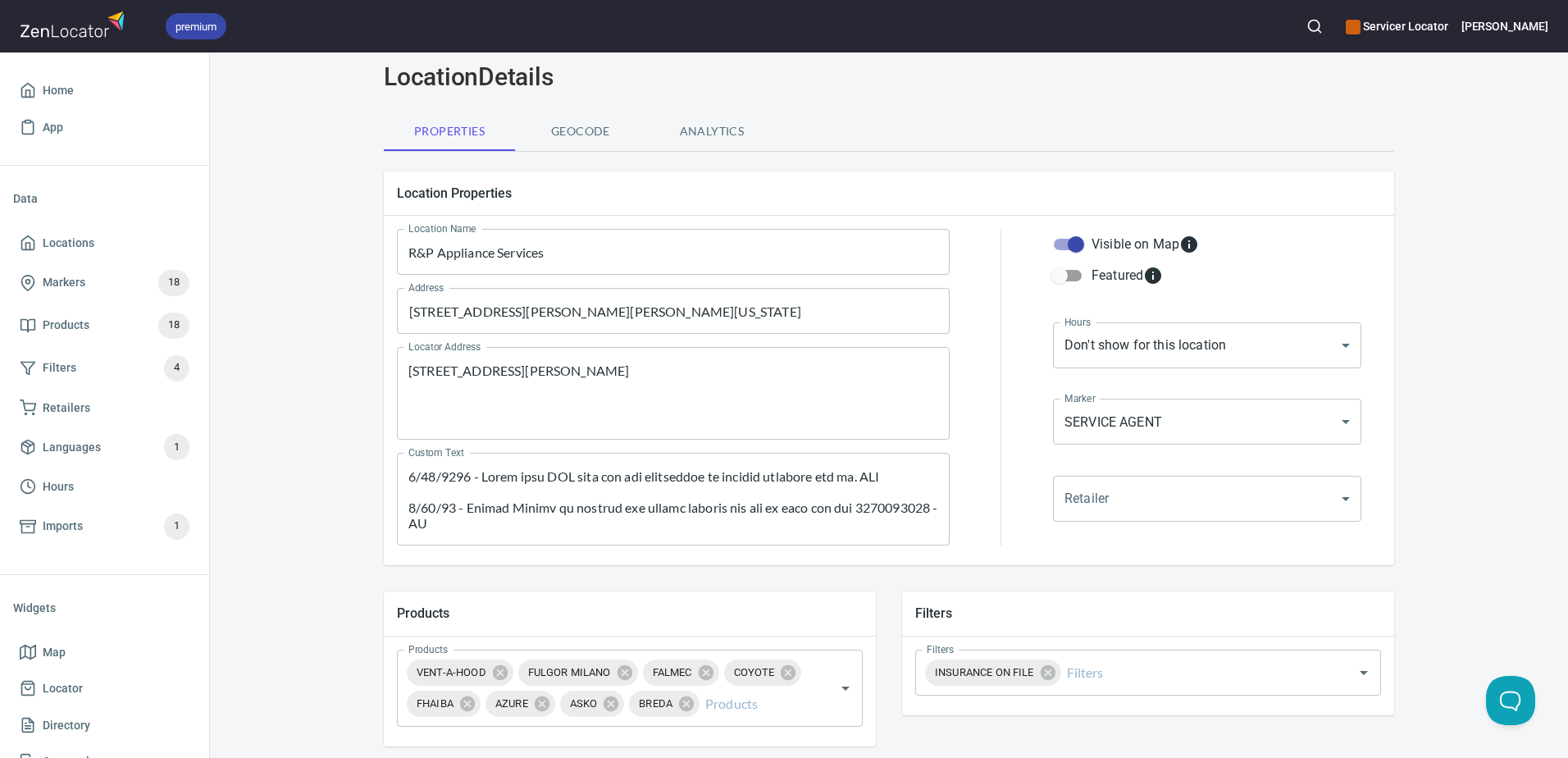
scroll to position [82, 0]
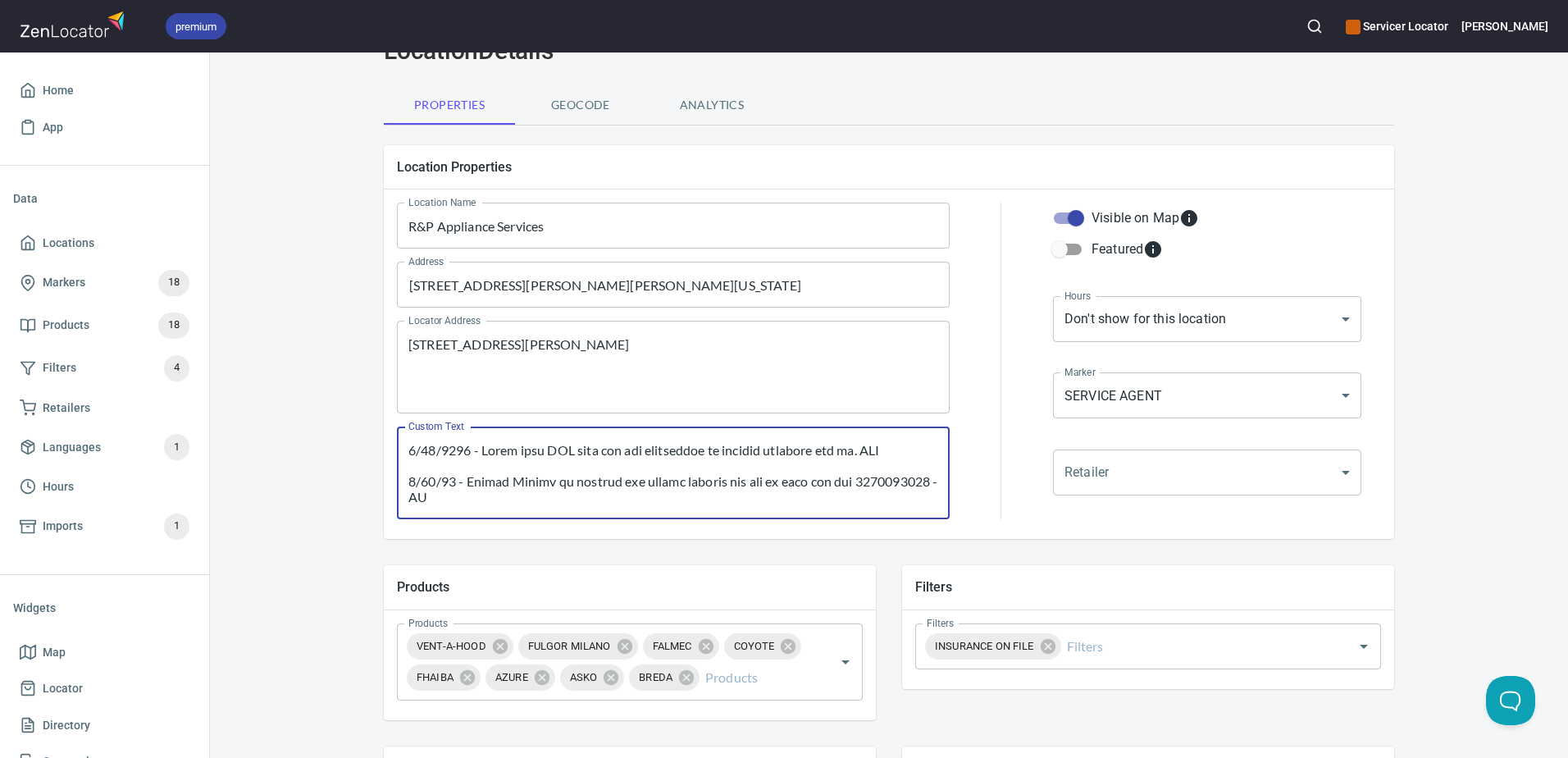
drag, startPoint x: 891, startPoint y: 451, endPoint x: 368, endPoint y: 450, distance: 523.0
click at [371, 450] on div "Location Properties Location Name R&P Appliance Services Location Name Address …" at bounding box center [888, 341] width 1036 height 420
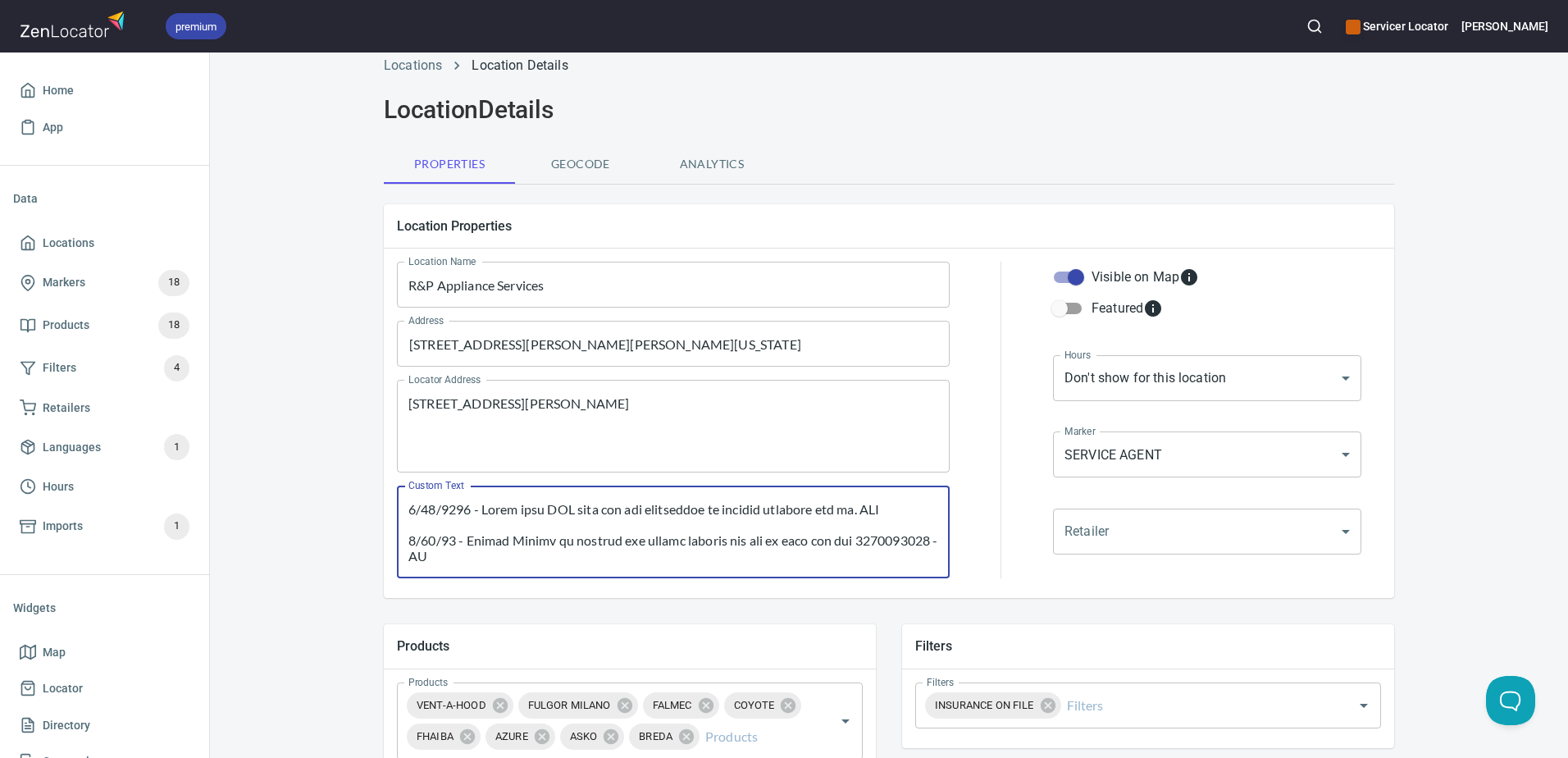
scroll to position [0, 0]
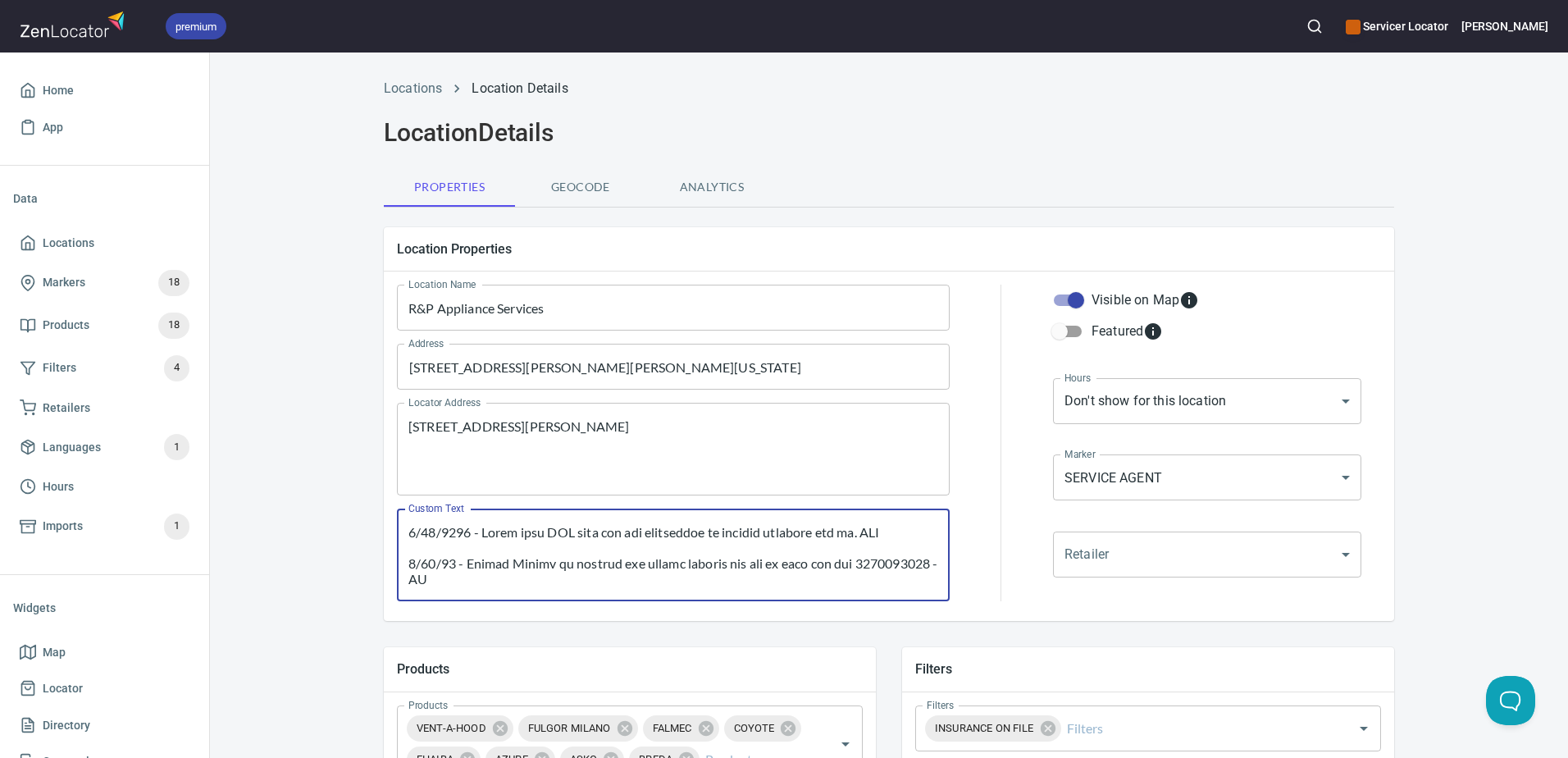
click at [902, 533] on textarea "Custom Text" at bounding box center [673, 556] width 529 height 63
click at [1528, 24] on h6 "[PERSON_NAME]" at bounding box center [1504, 26] width 87 height 18
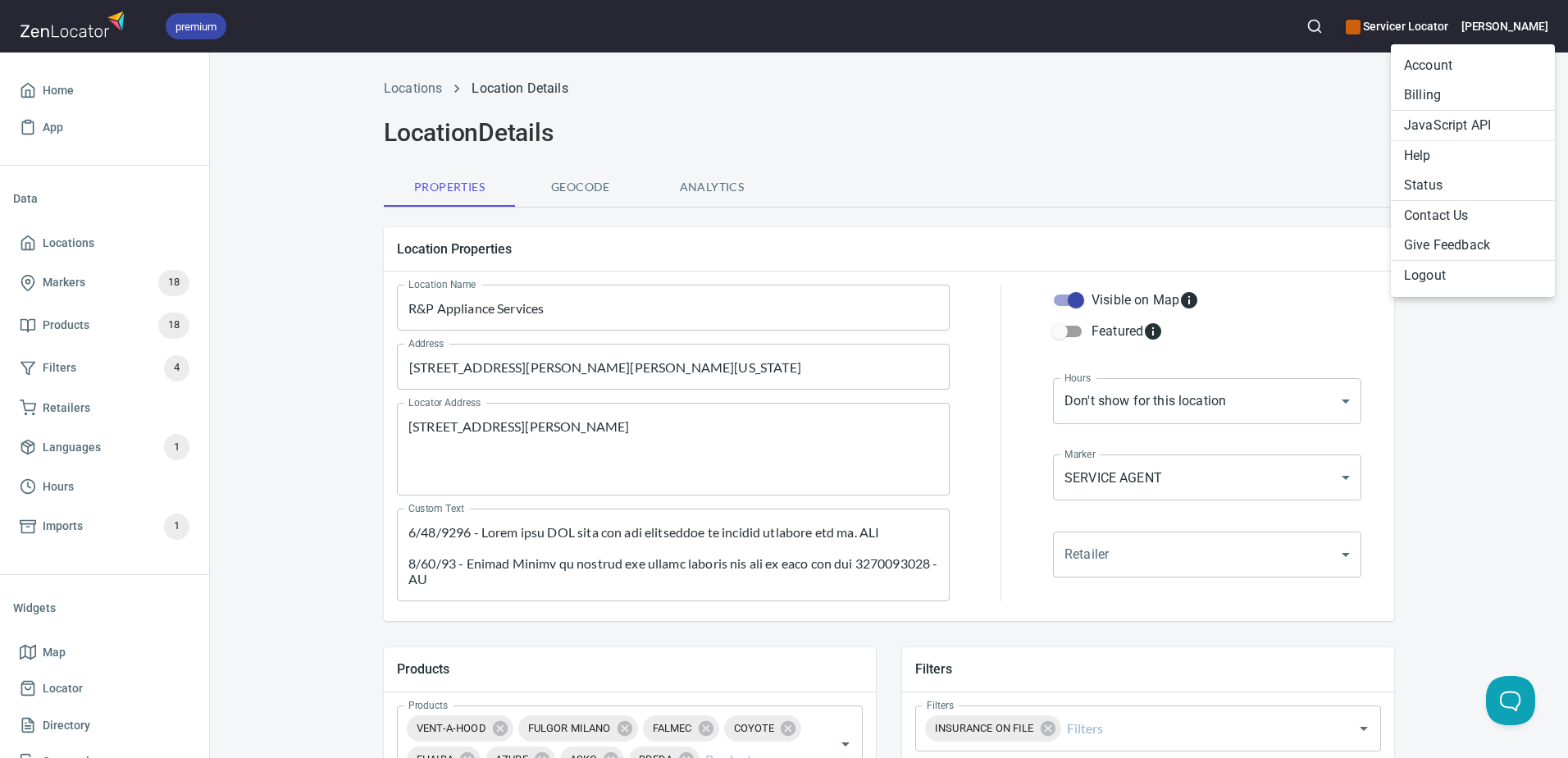
click at [1414, 93] on li "Billing" at bounding box center [1472, 95] width 164 height 30
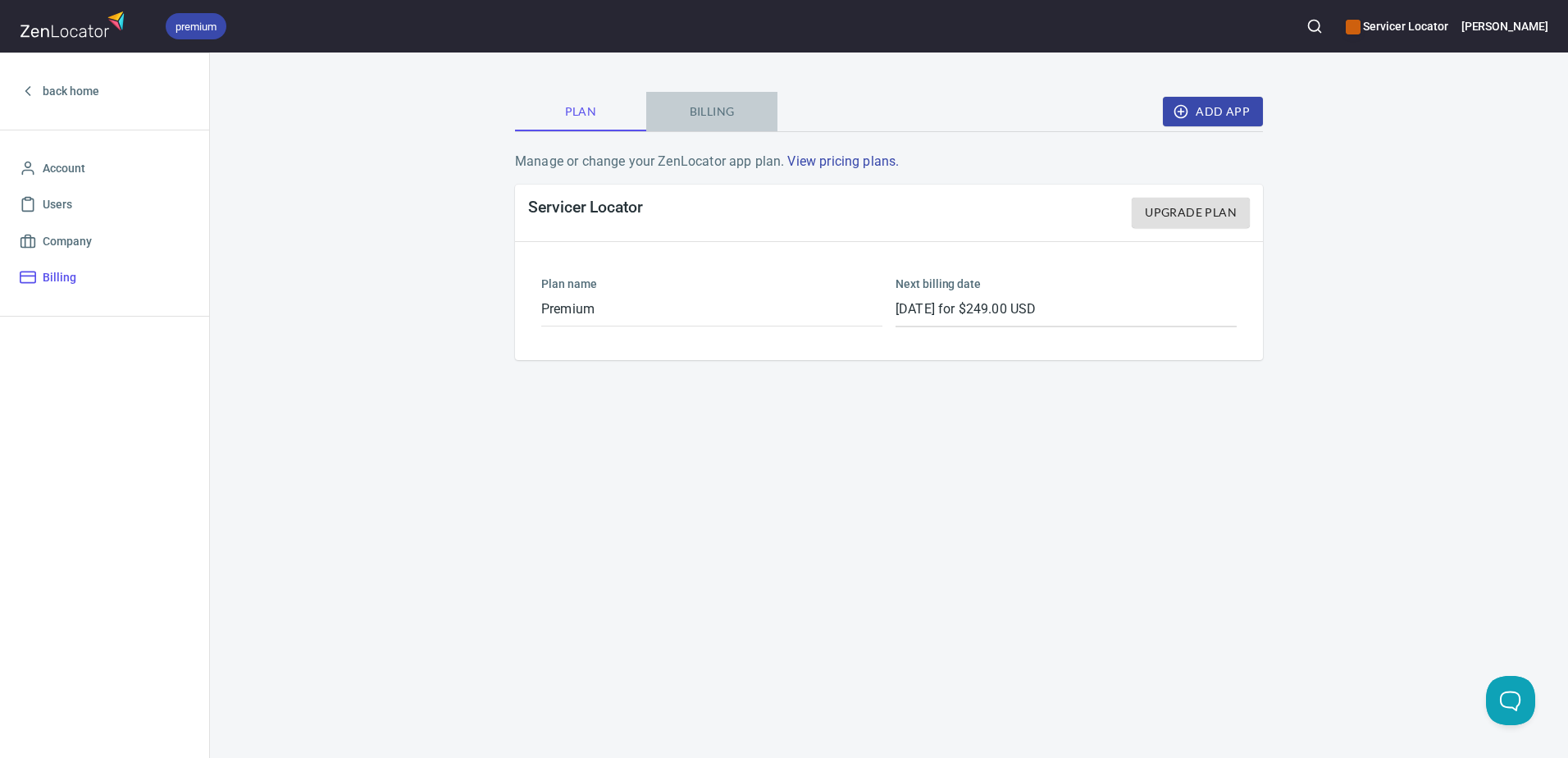
click at [732, 113] on span "Billing" at bounding box center [711, 112] width 112 height 21
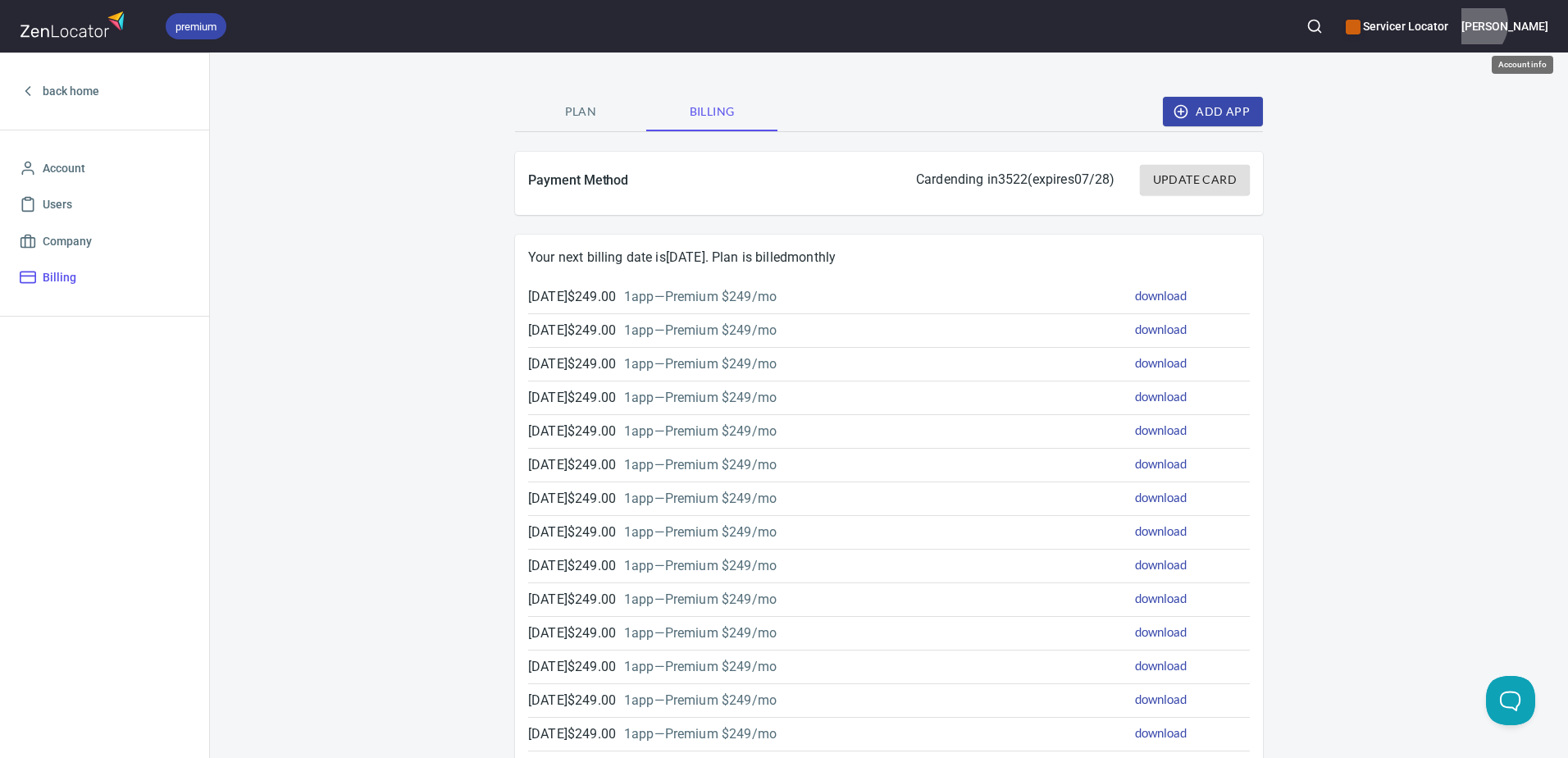
click at [1516, 23] on h6 "[PERSON_NAME]" at bounding box center [1504, 26] width 87 height 18
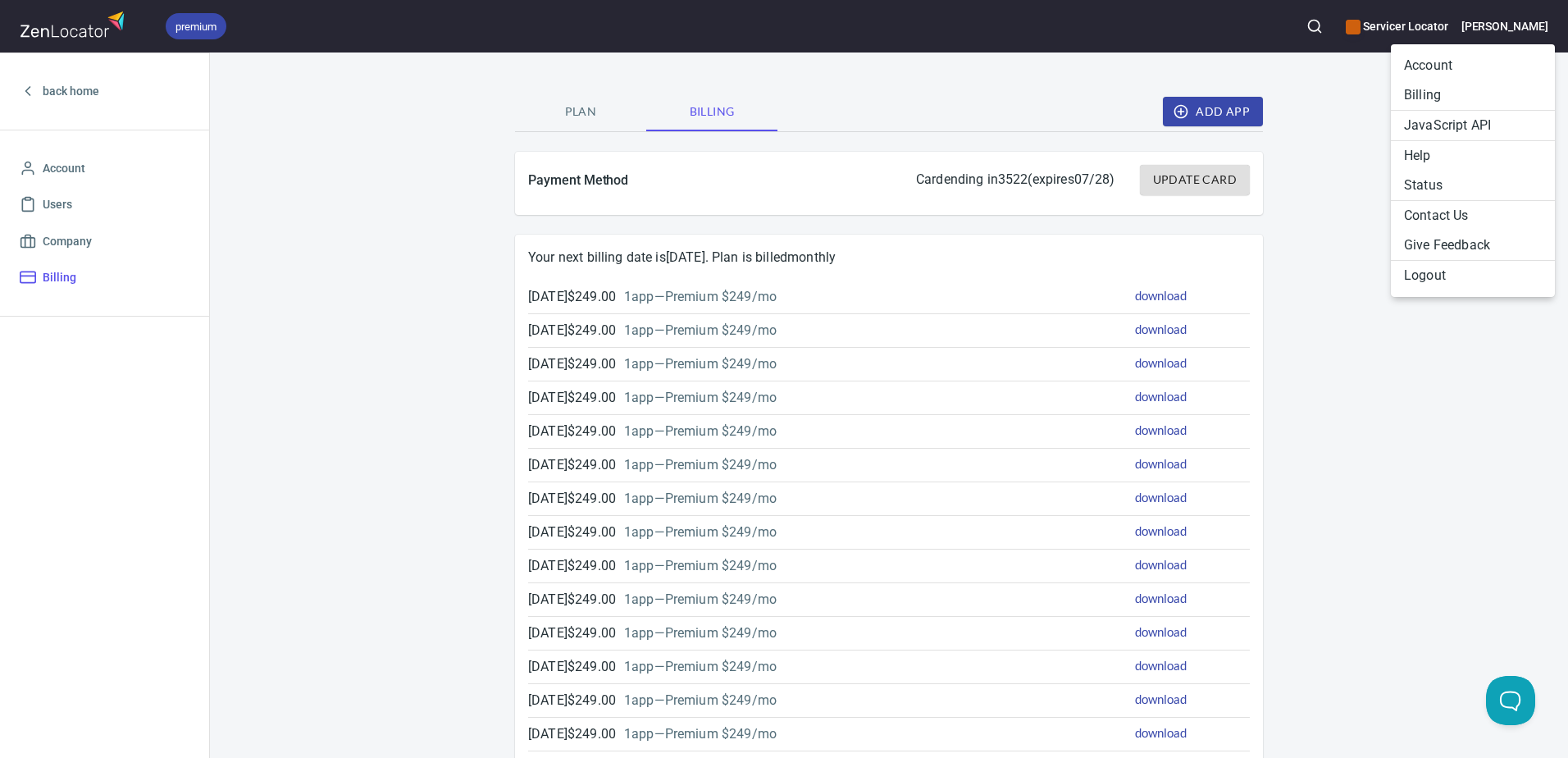
click at [1562, 456] on div at bounding box center [784, 379] width 1568 height 758
